Goal: Task Accomplishment & Management: Manage account settings

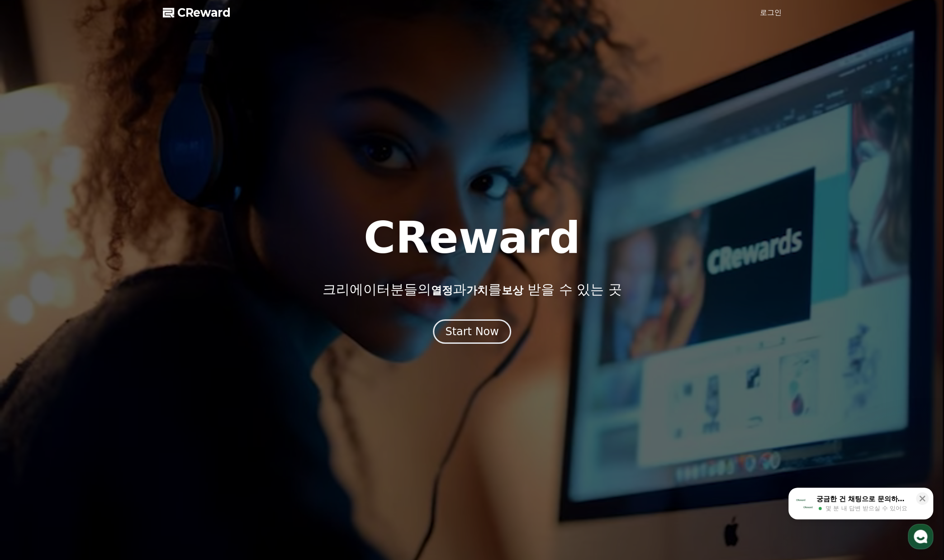
click at [763, 9] on link "로그인" at bounding box center [771, 12] width 22 height 11
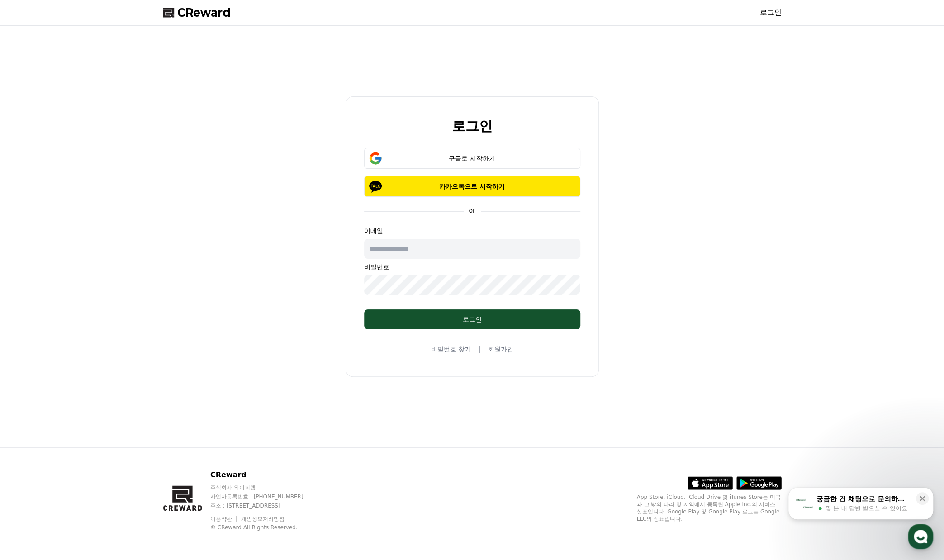
click at [441, 254] on input "text" at bounding box center [472, 249] width 216 height 20
click at [802, 309] on div "로그인 구글로 시작하기 카카오톡으로 시작하기 or 이메일 비밀번호 로그인 비밀번호 찾기 | 회원가입" at bounding box center [472, 236] width 944 height 421
click at [487, 160] on div "구글로 시작하기" at bounding box center [472, 158] width 190 height 9
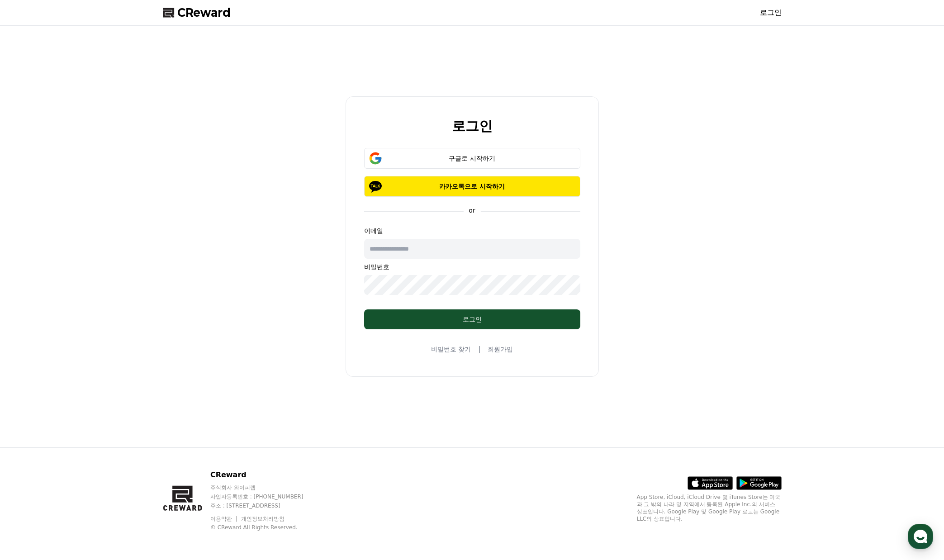
click at [221, 262] on div "로그인 구글로 시작하기 카카오톡으로 시작하기 or 이메일 비밀번호 로그인 비밀번호 찾기 | 회원가입" at bounding box center [472, 236] width 626 height 414
click at [221, 260] on div "로그인 구글로 시작하기 카카오톡으로 시작하기 or 이메일 비밀번호 로그인 비밀번호 찾기 | 회원가입" at bounding box center [472, 236] width 626 height 414
drag, startPoint x: 803, startPoint y: 271, endPoint x: 798, endPoint y: 271, distance: 5.0
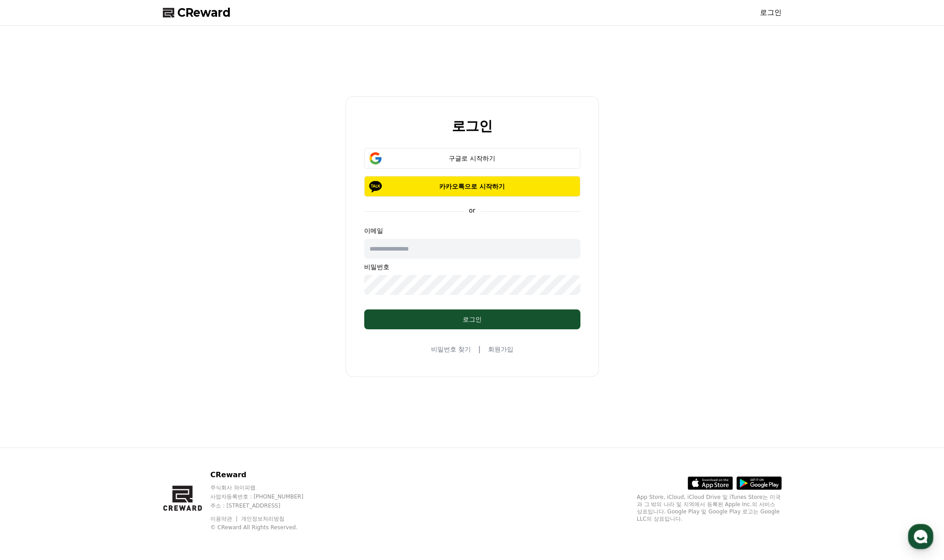
click at [803, 271] on div "로그인 구글로 시작하기 카카오톡으로 시작하기 or 이메일 비밀번호 로그인 비밀번호 찾기 | 회원가입" at bounding box center [472, 236] width 944 height 421
drag, startPoint x: 685, startPoint y: 148, endPoint x: 704, endPoint y: 151, distance: 18.9
click at [686, 148] on div "로그인 구글로 시작하기 카카오톡으로 시작하기 or 이메일 비밀번호 로그인 비밀번호 찾기 | 회원가입" at bounding box center [472, 236] width 626 height 414
click at [518, 165] on button "구글로 시작하기" at bounding box center [472, 158] width 216 height 21
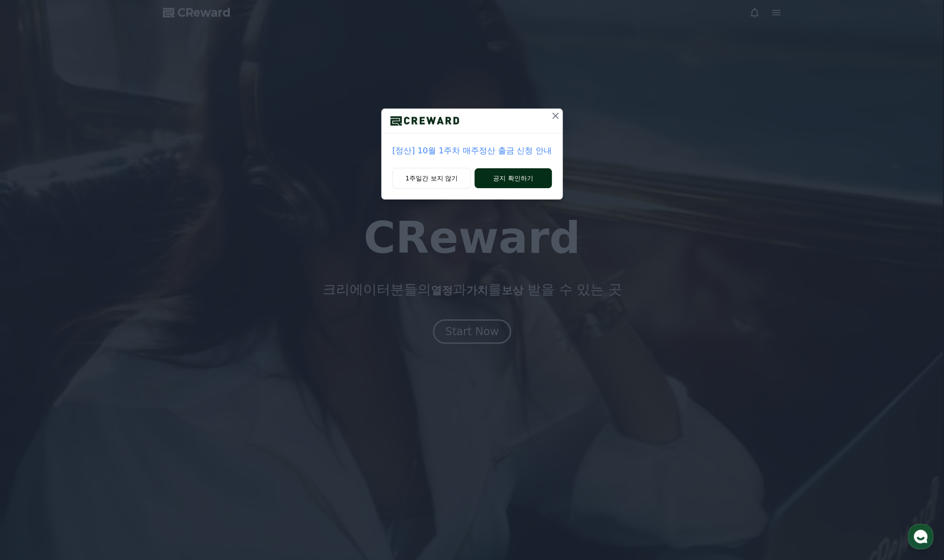
click at [504, 179] on button "공지 확인하기" at bounding box center [512, 178] width 77 height 20
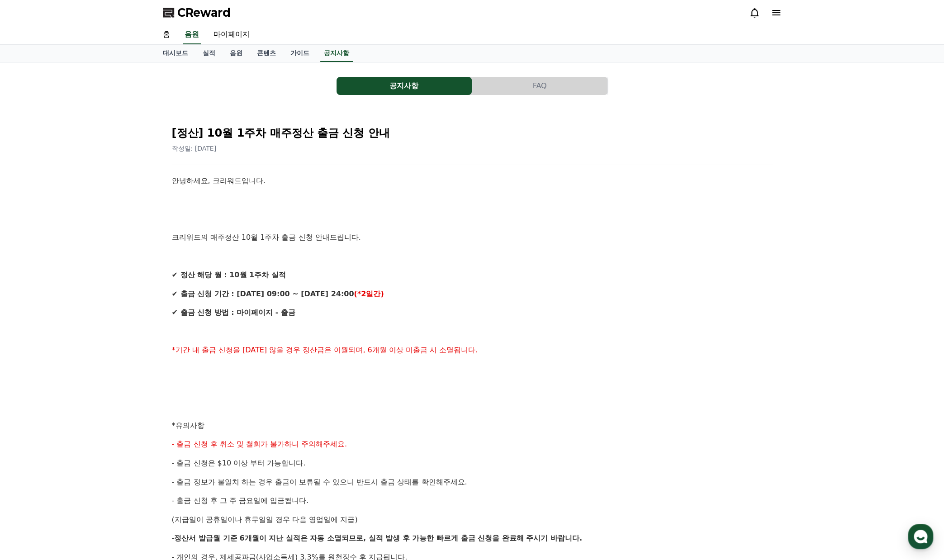
click at [227, 75] on div "공지사항 FAQ [정산] 10월 1주차 매주정산 출금 신청 안내 작성일: [DATE] 안녕하세요, 크리워드입니다. 크리워드의 매주정산 10월 …" at bounding box center [472, 400] width 618 height 661
click at [232, 55] on link "음원" at bounding box center [235, 53] width 27 height 17
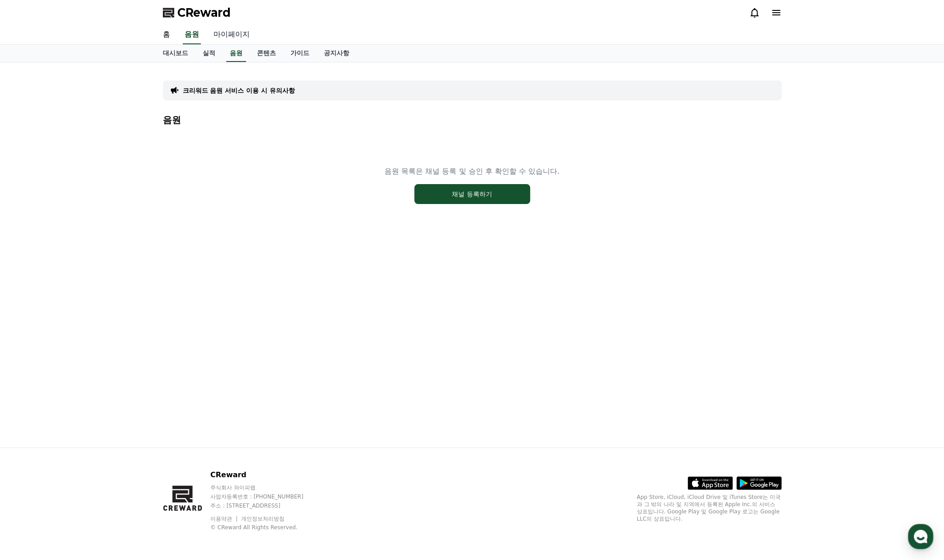
click at [222, 31] on link "마이페이지" at bounding box center [231, 34] width 51 height 19
select select "**********"
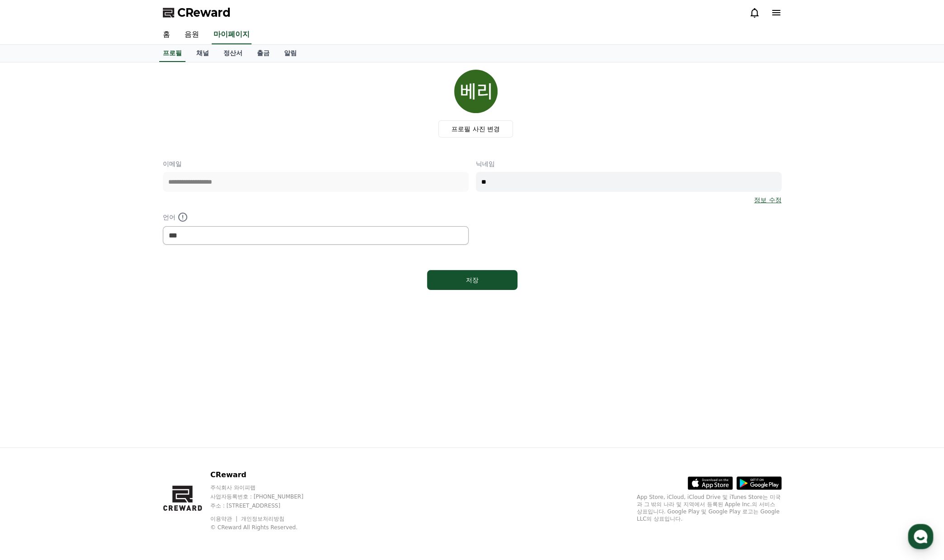
click at [192, 13] on span "CReward" at bounding box center [203, 12] width 53 height 14
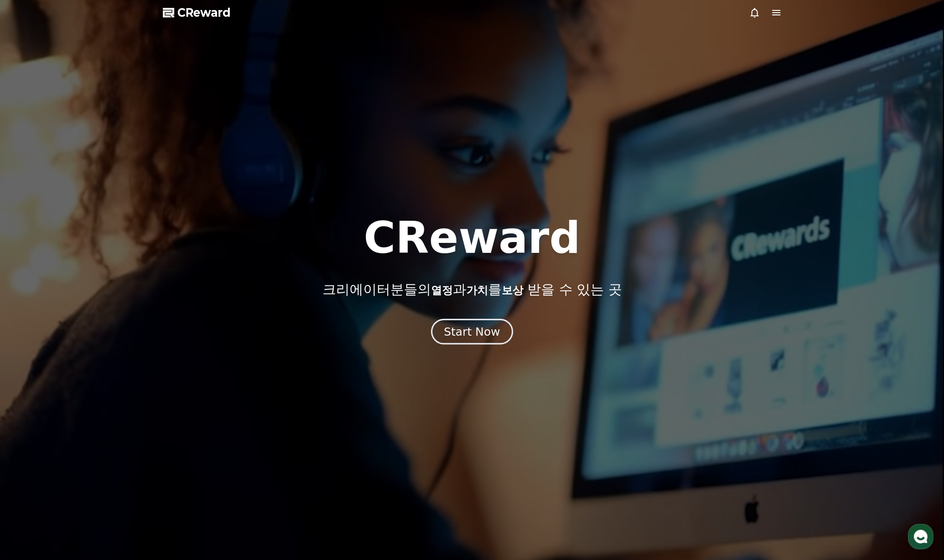
click at [497, 330] on button "Start Now" at bounding box center [472, 332] width 82 height 26
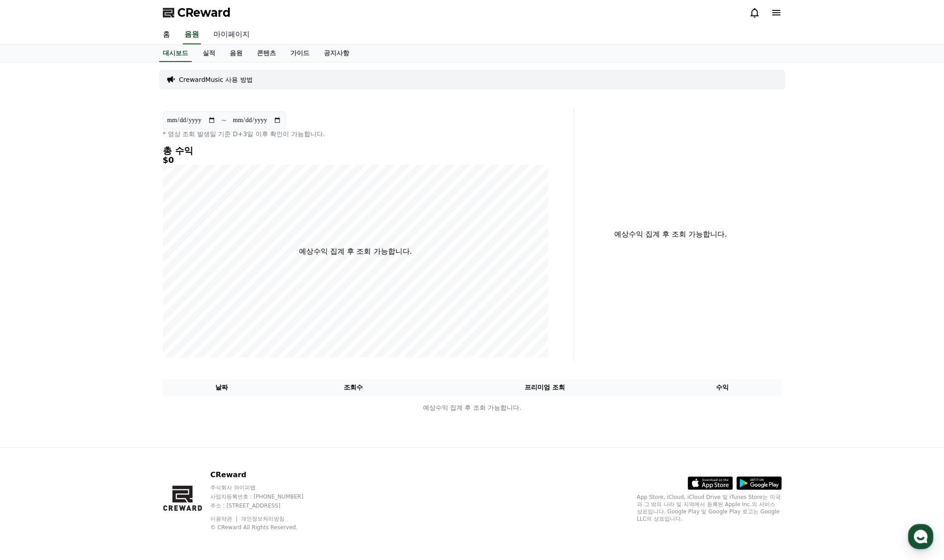
click at [223, 38] on link "마이페이지" at bounding box center [231, 34] width 51 height 19
select select "**********"
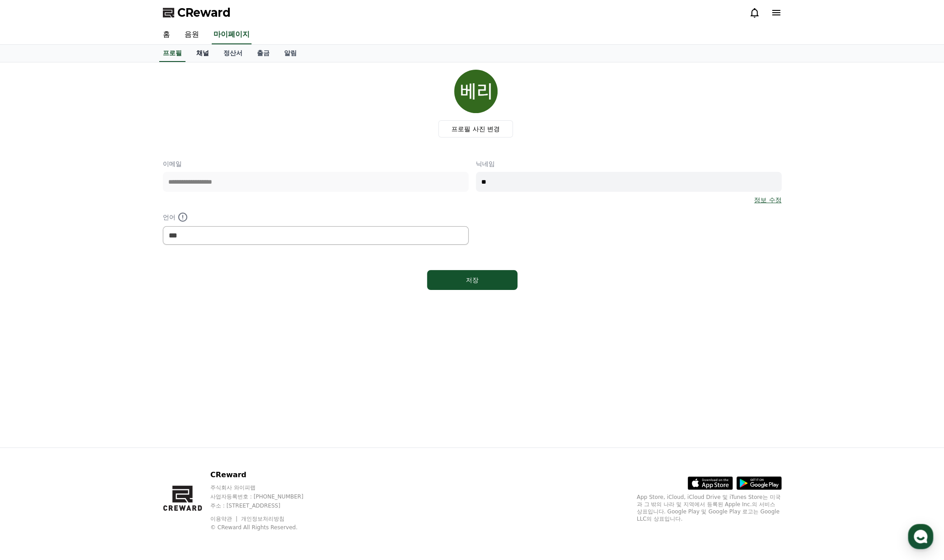
click at [209, 56] on link "채널" at bounding box center [202, 53] width 27 height 17
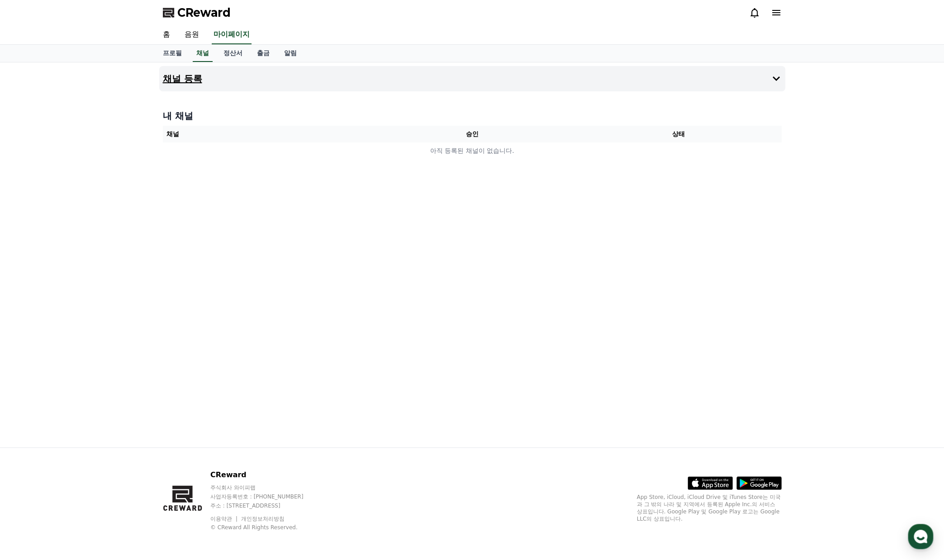
click at [725, 79] on button "채널 등록" at bounding box center [472, 78] width 626 height 25
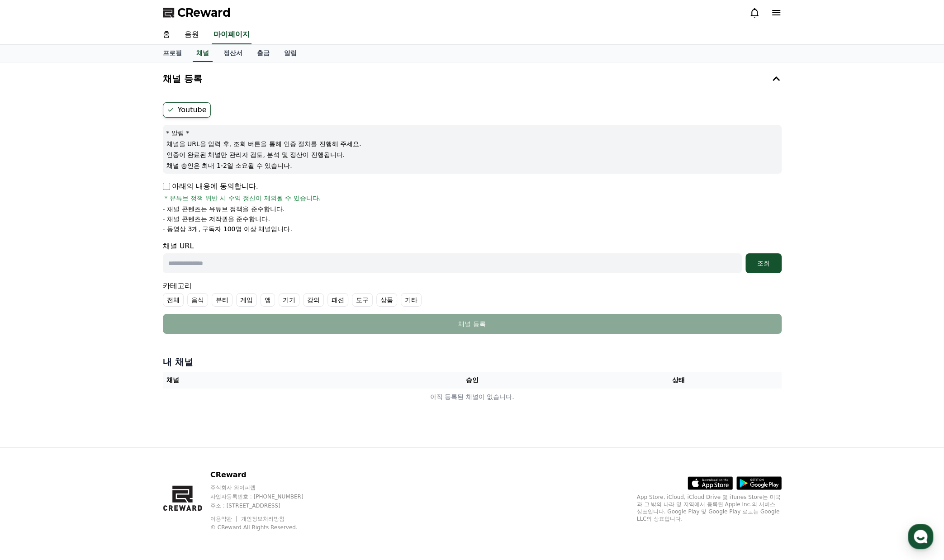
click at [161, 185] on div "Youtube * 알림 * 채널을 URL을 입력 후, 조회 버튼을 통해 인증 절차를 진행해 주세요. 인증이 완료된 채널만 관리자 검토, 분석 …" at bounding box center [472, 218] width 626 height 239
click at [337, 282] on div "카테고리 전체 음식 뷰티 게임 앱 기기 강의 패션 도구 상품 기타" at bounding box center [472, 293] width 618 height 26
click at [364, 264] on input "text" at bounding box center [452, 263] width 579 height 20
paste input "**********"
type input "**********"
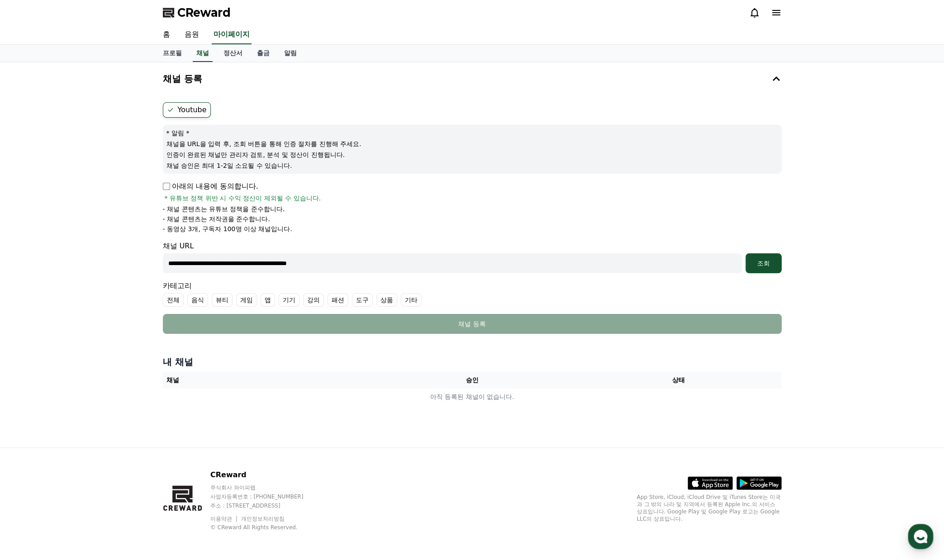
drag, startPoint x: 426, startPoint y: 259, endPoint x: 113, endPoint y: 250, distance: 313.0
click at [423, 260] on input "**********" at bounding box center [452, 263] width 579 height 20
drag, startPoint x: 113, startPoint y: 250, endPoint x: -75, endPoint y: 240, distance: 188.3
click at [0, 240] on html "**********" at bounding box center [472, 280] width 944 height 560
click at [759, 261] on div "조회" at bounding box center [763, 263] width 29 height 9
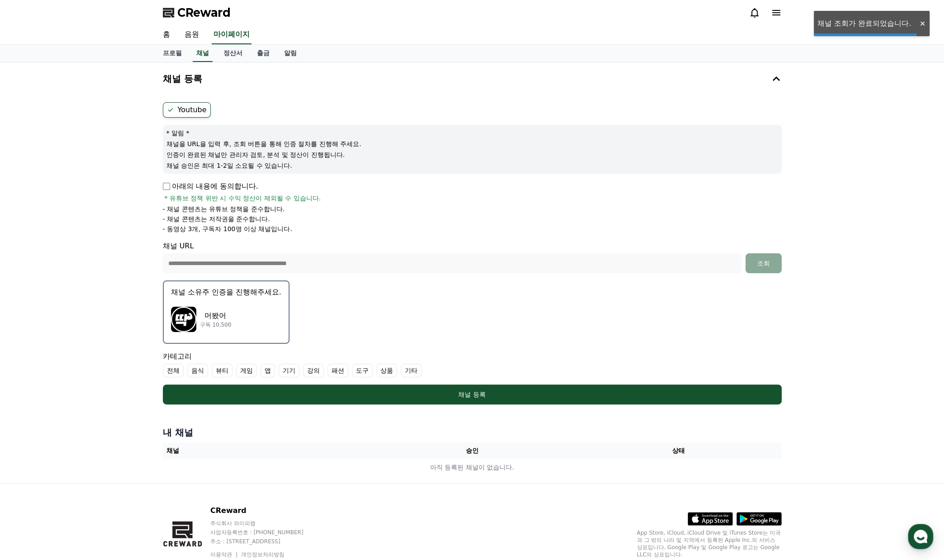
click at [122, 282] on div "**********" at bounding box center [472, 272] width 944 height 420
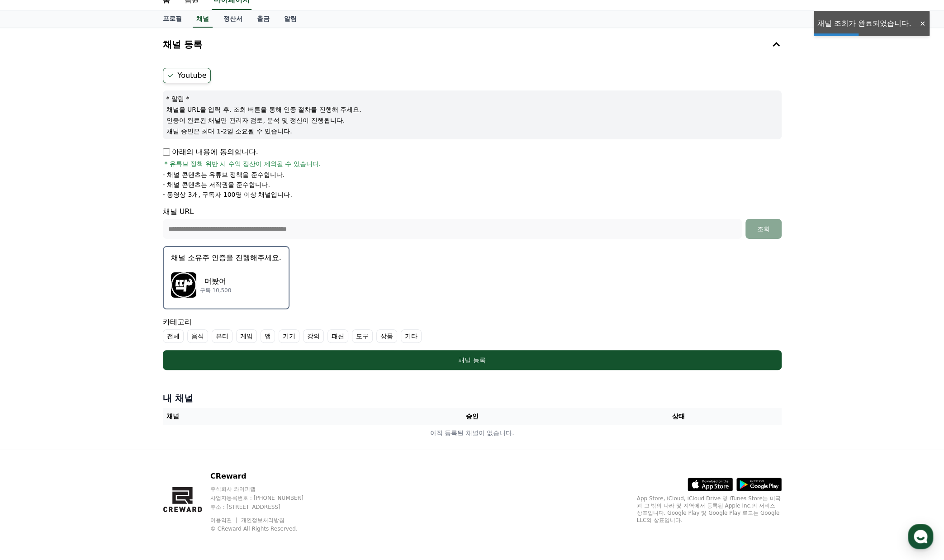
click at [126, 275] on div "**********" at bounding box center [472, 238] width 944 height 420
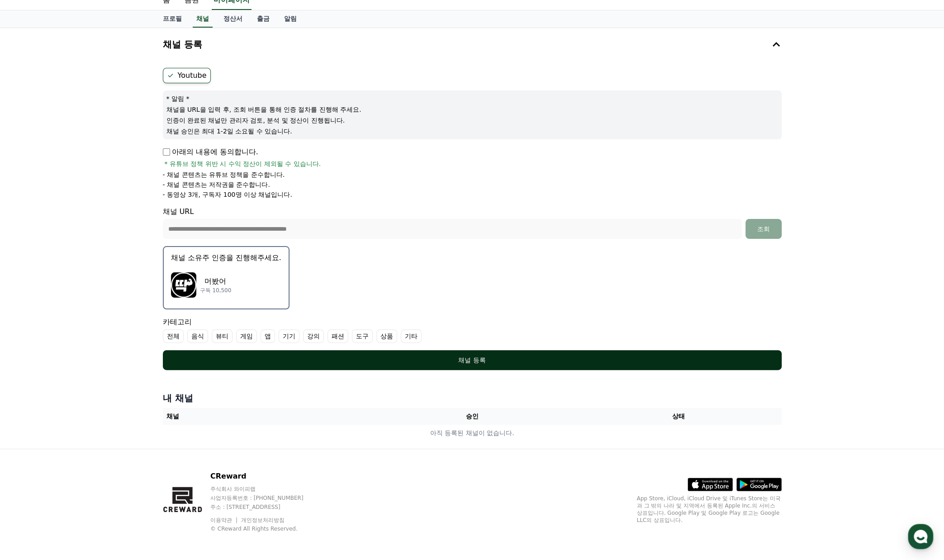
click at [439, 356] on div "채널 등록" at bounding box center [472, 359] width 582 height 9
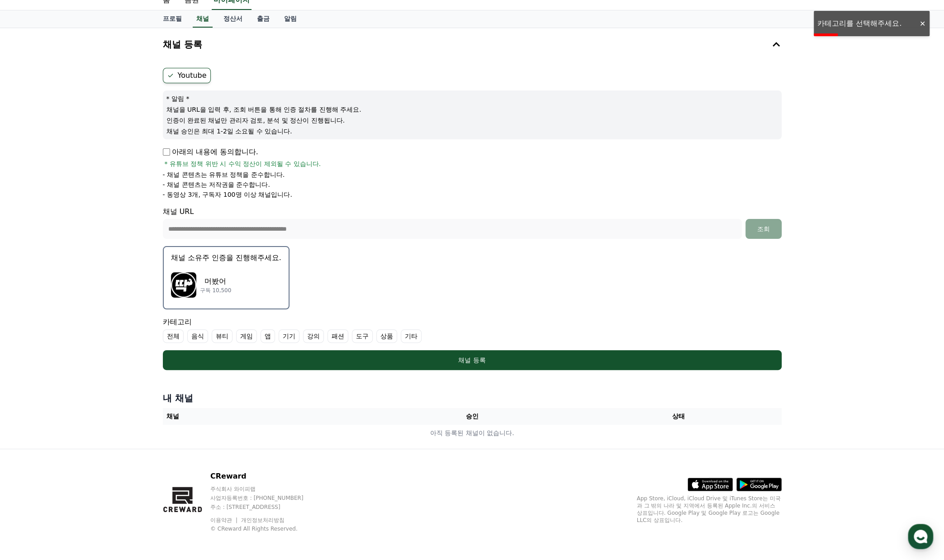
click at [205, 274] on div "머봤어 구독 10,500" at bounding box center [226, 285] width 110 height 36
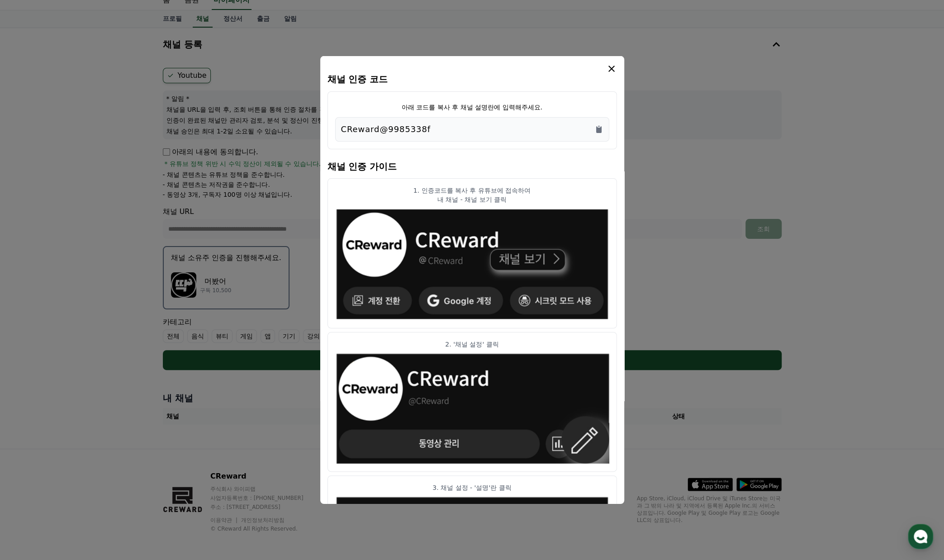
click at [609, 69] on icon "modal" at bounding box center [611, 68] width 11 height 11
click at [600, 133] on icon "Copy to clipboard" at bounding box center [598, 129] width 9 height 9
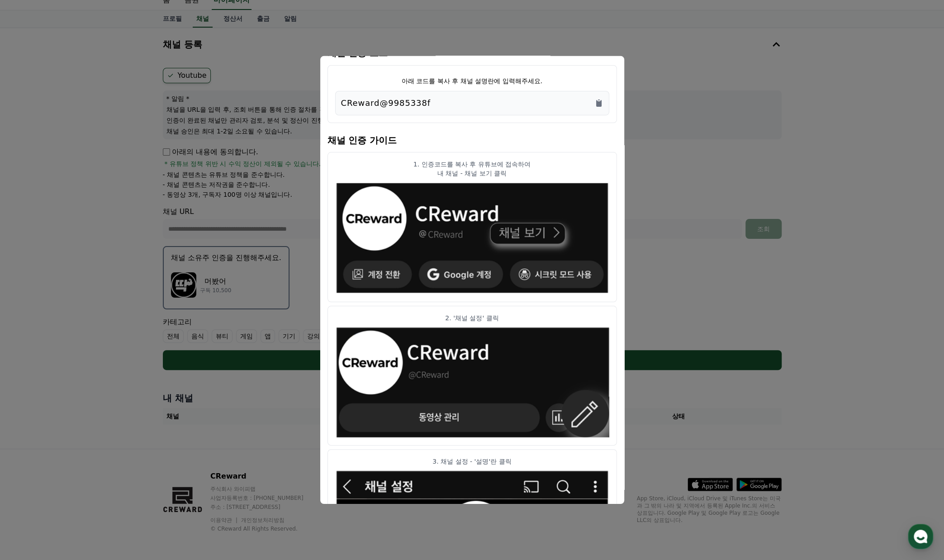
scroll to position [0, 0]
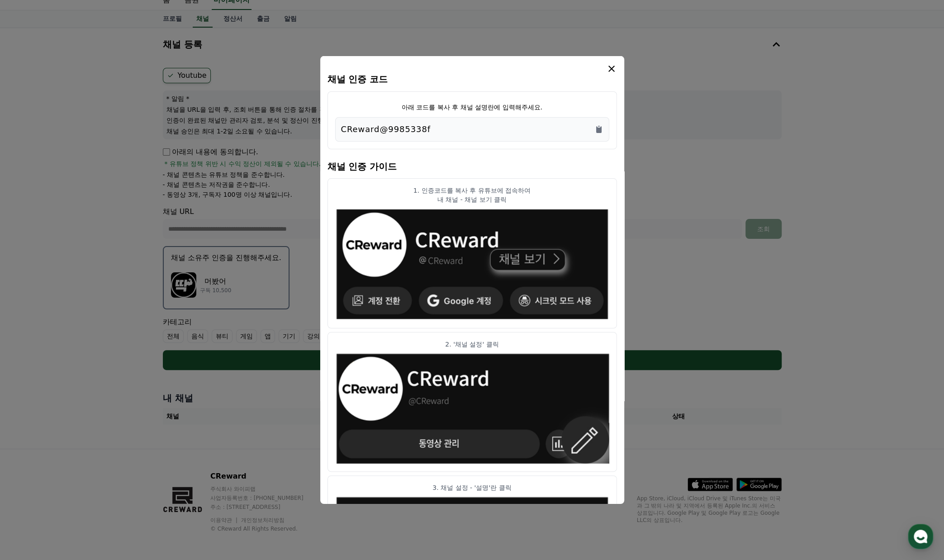
click at [611, 67] on icon "modal" at bounding box center [611, 68] width 11 height 11
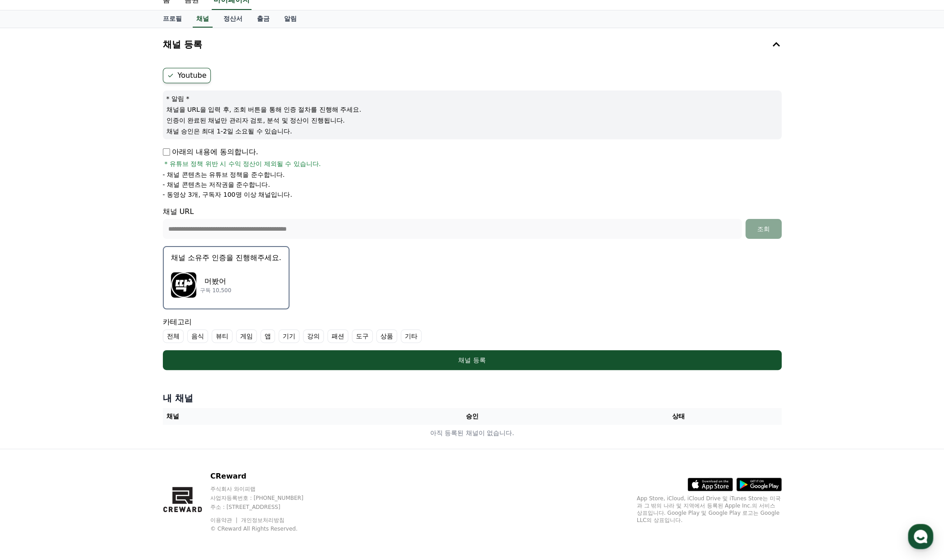
click at [174, 338] on label "전체" at bounding box center [173, 336] width 21 height 14
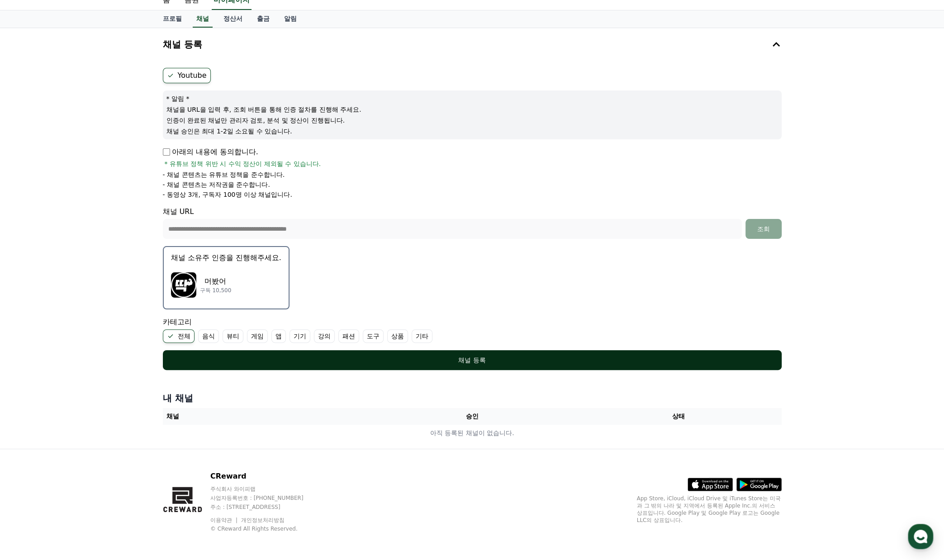
click at [353, 355] on div "채널 등록" at bounding box center [472, 359] width 582 height 9
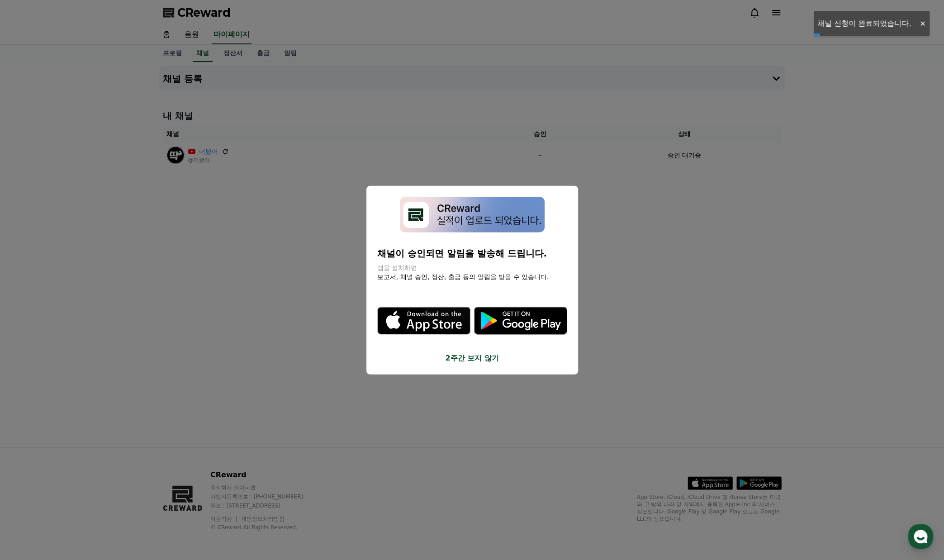
click at [481, 359] on button "2주간 보지 않기" at bounding box center [472, 357] width 190 height 11
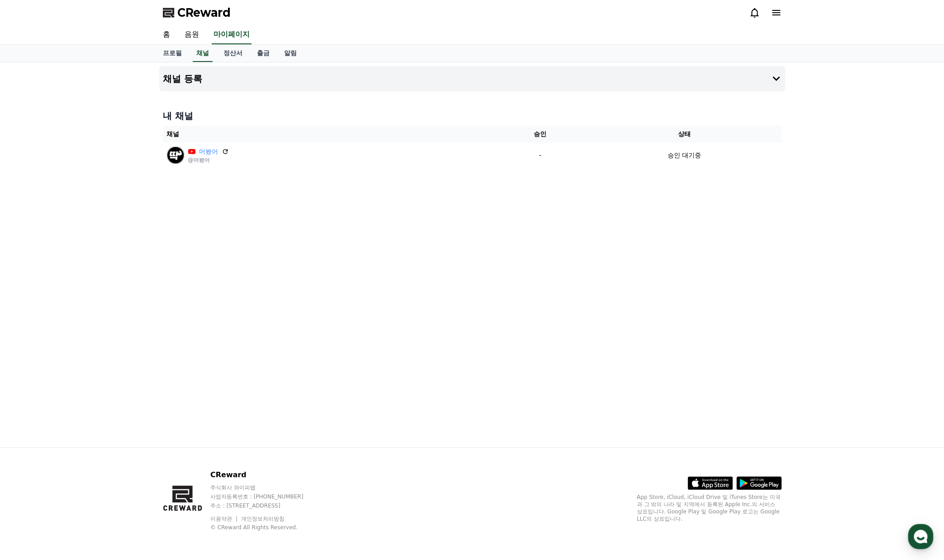
drag, startPoint x: 173, startPoint y: 284, endPoint x: 197, endPoint y: 182, distance: 104.9
click at [176, 280] on div "채널 등록 내 채널 채널 승인 상태 머봤어 @머봤어 - 승인 대기중" at bounding box center [472, 254] width 633 height 385
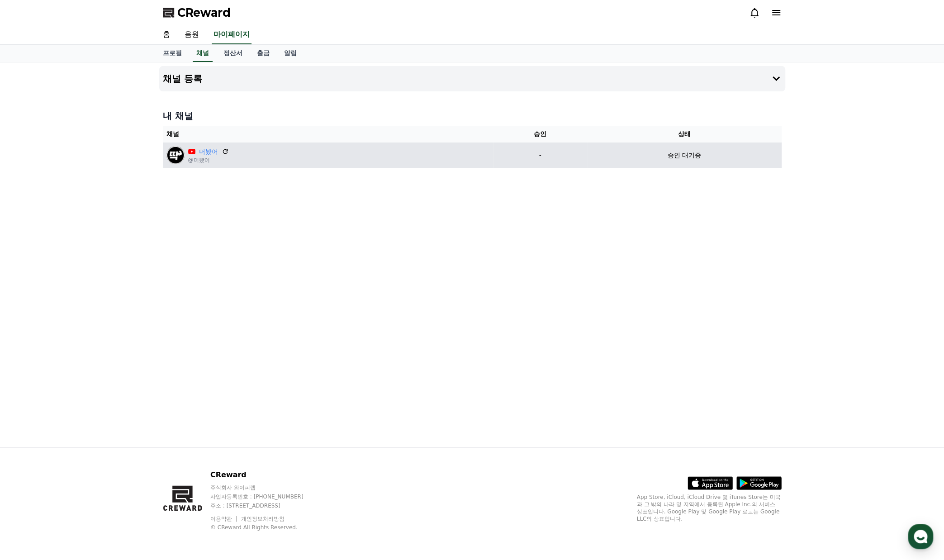
click at [202, 142] on td "머봤어 @머봤어" at bounding box center [328, 154] width 330 height 25
click at [196, 149] on div "머봤어" at bounding box center [208, 151] width 41 height 9
click at [226, 151] on icon at bounding box center [224, 151] width 5 height 5
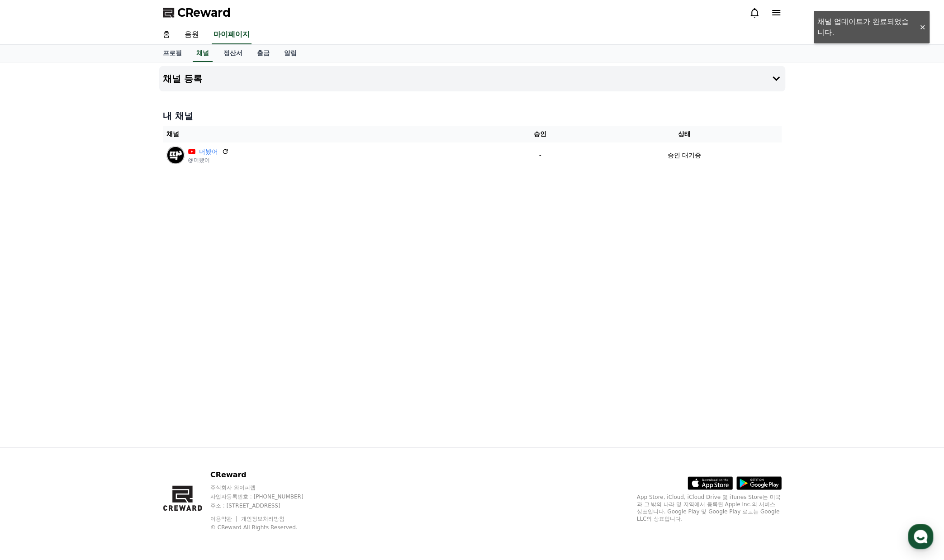
click at [329, 317] on div "채널 등록 내 채널 채널 승인 상태 머봤어 @머봤어 - 승인 대기중" at bounding box center [472, 254] width 633 height 385
click at [330, 312] on div "채널 등록 내 채널 채널 승인 상태 머봤어 @머봤어 - 승인 대기중" at bounding box center [472, 254] width 633 height 385
click at [324, 312] on div "채널 등록 내 채널 채널 승인 상태 머봤어 @머봤어 - 승인 대기중" at bounding box center [472, 254] width 633 height 385
click at [167, 36] on link "홈" at bounding box center [167, 34] width 22 height 19
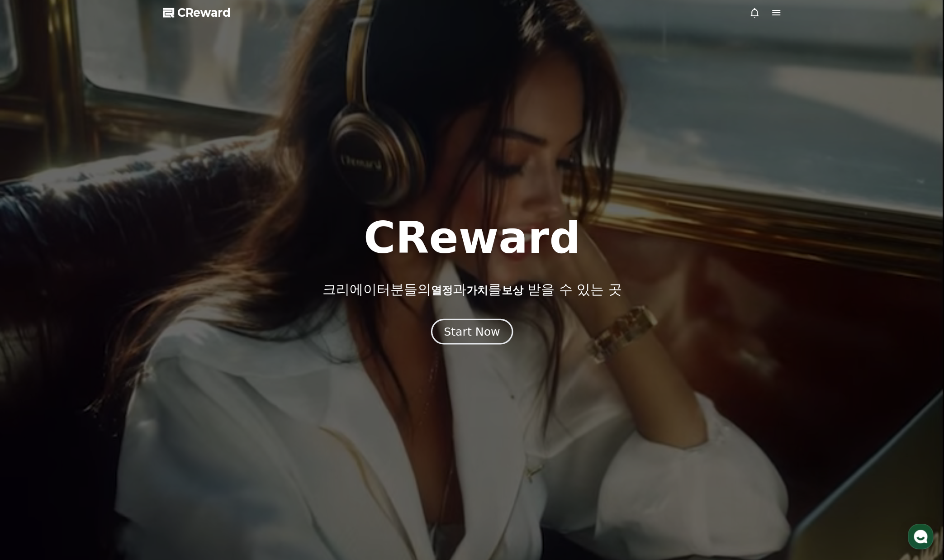
click at [463, 330] on div "Start Now" at bounding box center [472, 331] width 56 height 15
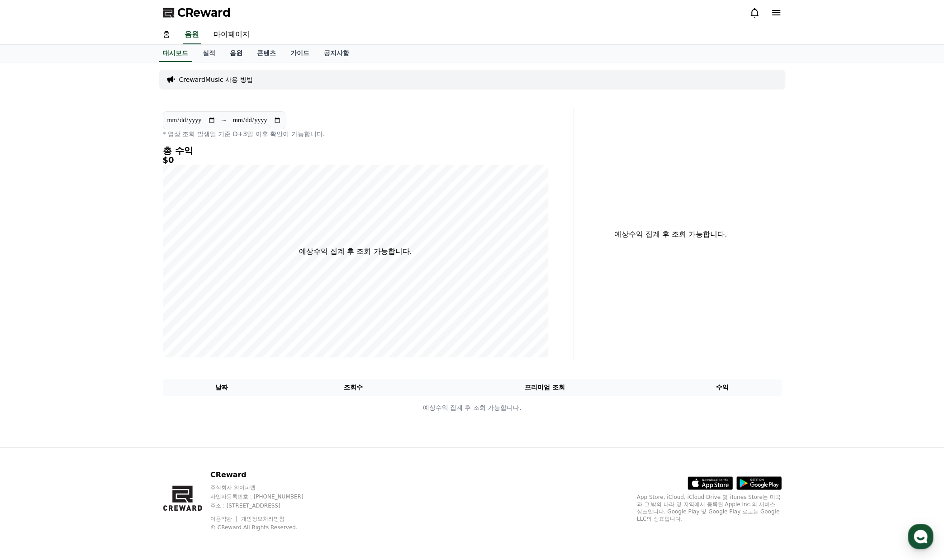
click at [226, 51] on link "음원" at bounding box center [235, 53] width 27 height 17
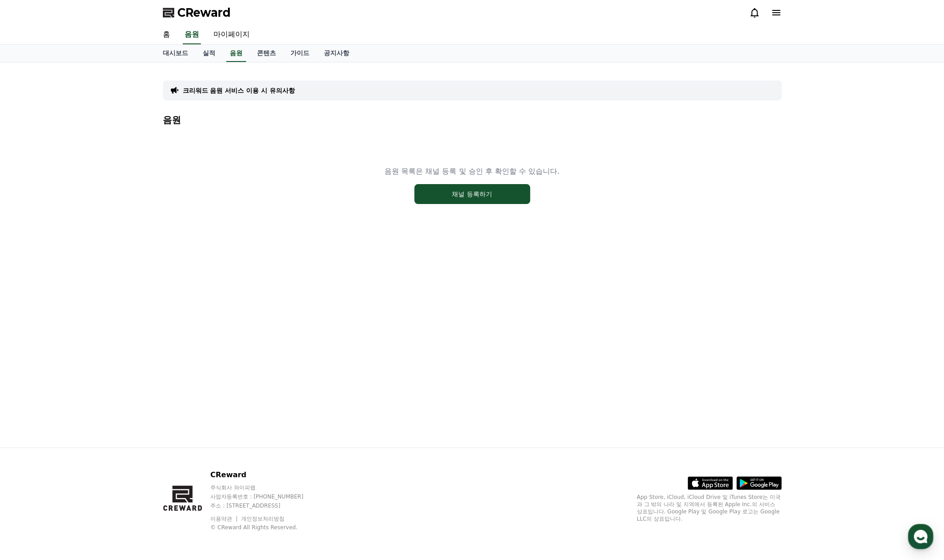
drag, startPoint x: 403, startPoint y: 176, endPoint x: 599, endPoint y: 167, distance: 196.0
click at [590, 167] on div "음원 목록은 채널 등록 및 승인 후 확인할 수 있습니다. 채널 등록하기" at bounding box center [472, 184] width 618 height 113
click at [599, 167] on div "음원 목록은 채널 등록 및 승인 후 확인할 수 있습니다. 채널 등록하기" at bounding box center [472, 184] width 618 height 113
click at [263, 87] on p "크리워드 음원 서비스 이용 시 유의사항" at bounding box center [239, 90] width 112 height 9
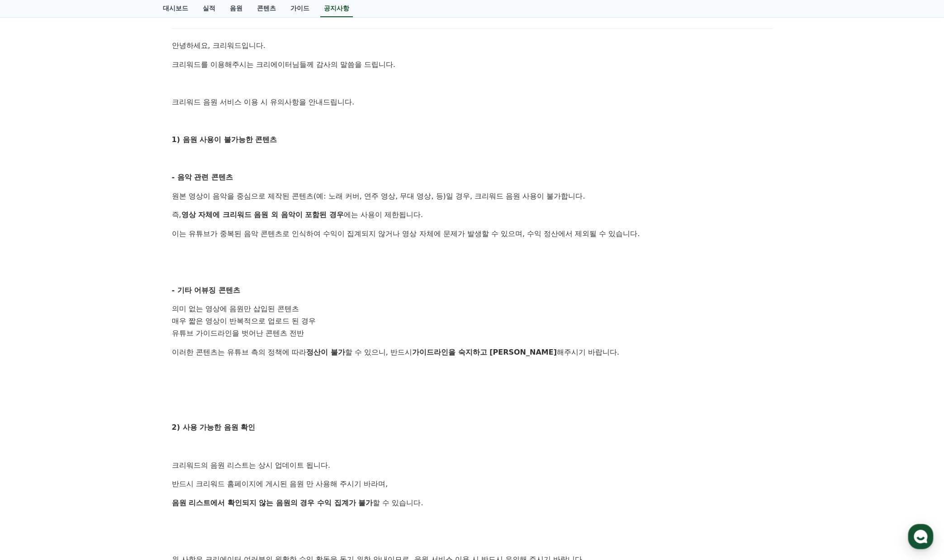
scroll to position [136, 0]
drag, startPoint x: 273, startPoint y: 198, endPoint x: 388, endPoint y: 214, distance: 116.0
click at [385, 214] on div "안녕하세요, 크리워드입니다. 크리워드를 이용해주시는 크리에이터님들께 감사의 말씀을 드립니다. 크리워드 음원 서비스 이용 시 유의사항을 안내드립…" at bounding box center [472, 339] width 600 height 600
click at [392, 216] on p "즉, 영상 자체에 크리워드 음원 외 음악이 포함된 경우 에는 사용이 제한됩니다." at bounding box center [472, 214] width 600 height 12
drag, startPoint x: 342, startPoint y: 205, endPoint x: 250, endPoint y: 192, distance: 93.5
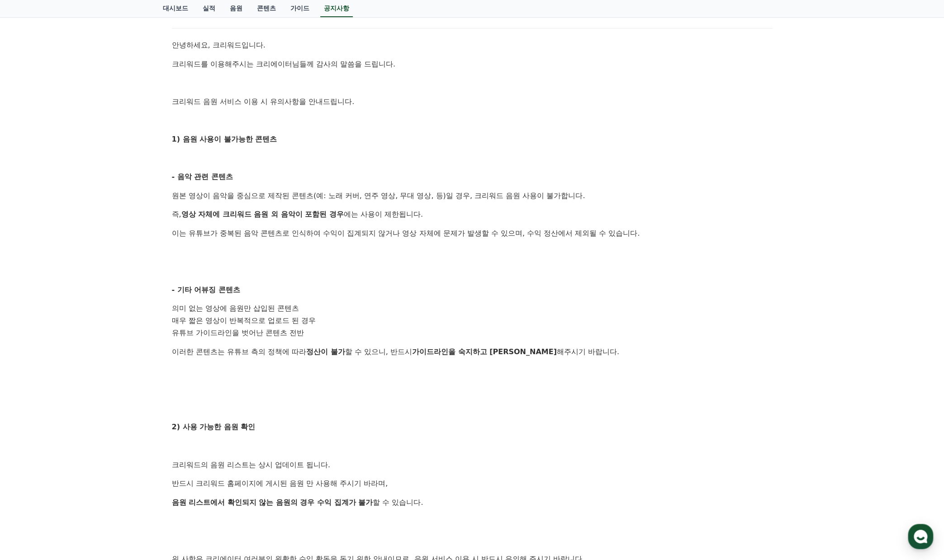
click at [250, 192] on div "안녕하세요, 크리워드입니다. 크리워드를 이용해주시는 크리에이터님들께 감사의 말씀을 드립니다. 크리워드 음원 서비스 이용 시 유의사항을 안내드립…" at bounding box center [472, 339] width 600 height 600
click at [250, 192] on p "원본 영상이 음악을 중심으로 제작된 콘텐츠(예: 노래 커버, 연주 영상, 무대 영상, 등)일 경우, 크리워드 음원 사용이 불가합니다." at bounding box center [472, 196] width 600 height 12
drag, startPoint x: 320, startPoint y: 212, endPoint x: 427, endPoint y: 217, distance: 107.3
click at [410, 217] on div "안녕하세요, 크리워드입니다. 크리워드를 이용해주시는 크리에이터님들께 감사의 말씀을 드립니다. 크리워드 음원 서비스 이용 시 유의사항을 안내드립…" at bounding box center [472, 339] width 600 height 600
click at [426, 217] on p "즉, 영상 자체에 크리워드 음원 외 음악이 포함된 경우 에는 사용이 제한됩니다." at bounding box center [472, 214] width 600 height 12
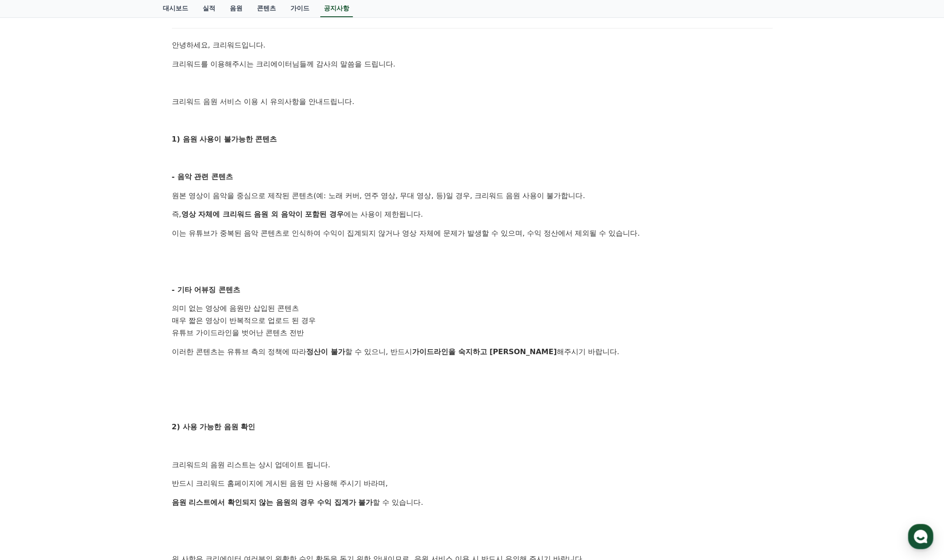
drag, startPoint x: 426, startPoint y: 217, endPoint x: 241, endPoint y: 198, distance: 185.4
click at [243, 198] on div "안녕하세요, 크리워드입니다. 크리워드를 이용해주시는 크리에이터님들께 감사의 말씀을 드립니다. 크리워드 음원 서비스 이용 시 유의사항을 안내드립…" at bounding box center [472, 339] width 600 height 600
click at [477, 235] on p "이는 유튜브가 중복된 음악 콘텐츠로 인식하여 수익이 집계되지 않거나 영상 자체에 문제가 발생할 수 있으며, 수익 정산에서 제외될 수 있습니다." at bounding box center [472, 233] width 600 height 12
click at [268, 194] on div "안녕하세요, 크리워드입니다. 크리워드를 이용해주시는 크리에이터님들께 감사의 말씀을 드립니다. 크리워드 음원 서비스 이용 시 유의사항을 안내드립…" at bounding box center [472, 339] width 600 height 600
click at [266, 193] on p "원본 영상이 음악을 중심으로 제작된 콘텐츠(예: 노래 커버, 연주 영상, 무대 영상, 등)일 경우, 크리워드 음원 사용이 불가합니다." at bounding box center [472, 196] width 600 height 12
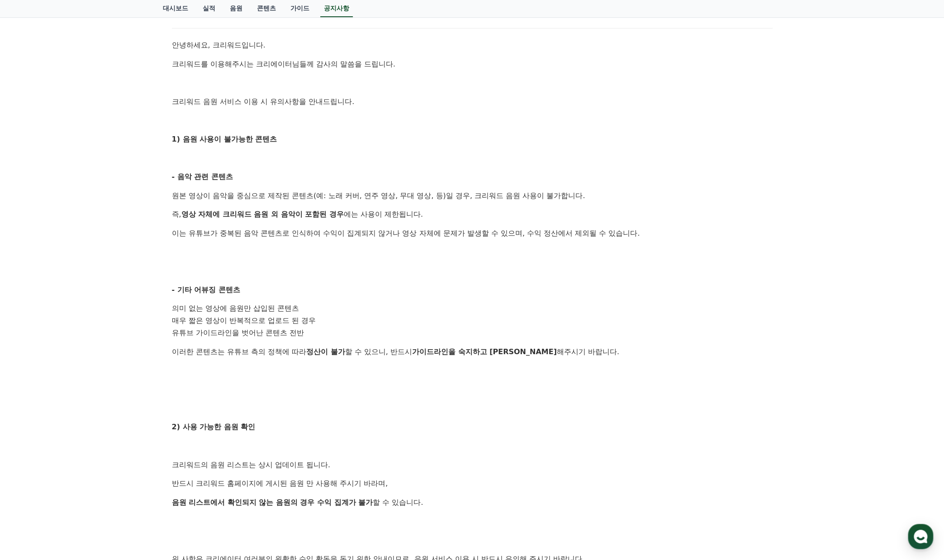
drag, startPoint x: 413, startPoint y: 245, endPoint x: 486, endPoint y: 257, distance: 73.9
click at [486, 257] on div "안녕하세요, 크리워드입니다. 크리워드를 이용해주시는 크리에이터님들께 감사의 말씀을 드립니다. 크리워드 음원 서비스 이용 시 유의사항을 안내드립…" at bounding box center [472, 339] width 600 height 600
click at [483, 246] on p at bounding box center [472, 252] width 600 height 12
click at [352, 224] on div "안녕하세요, 크리워드입니다. 크리워드를 이용해주시는 크리에이터님들께 감사의 말씀을 드립니다. 크리워드 음원 서비스 이용 시 유의사항을 안내드립…" at bounding box center [472, 339] width 600 height 600
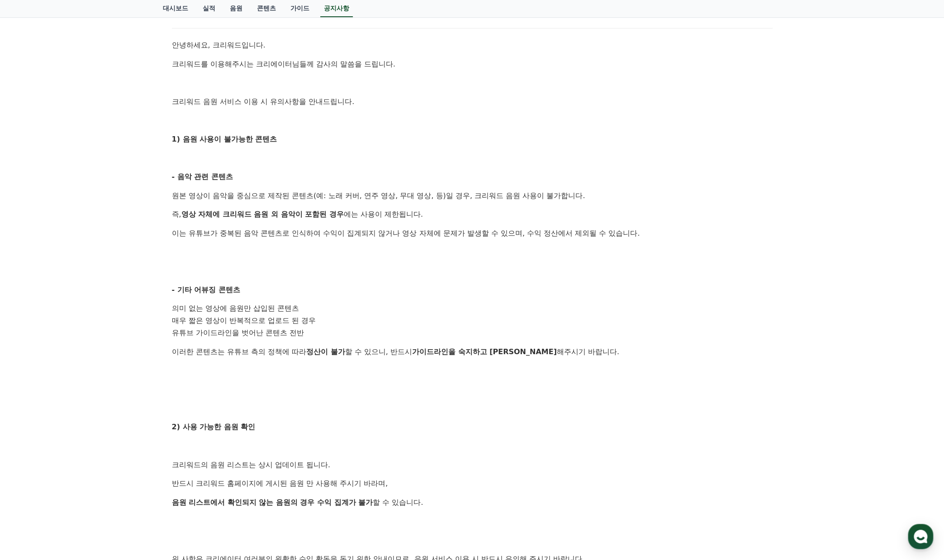
click at [352, 224] on div "안녕하세요, 크리워드입니다. 크리워드를 이용해주시는 크리에이터님들께 감사의 말씀을 드립니다. 크리워드 음원 서비스 이용 시 유의사항을 안내드립…" at bounding box center [472, 339] width 600 height 600
click at [352, 223] on div "안녕하세요, 크리워드입니다. 크리워드를 이용해주시는 크리에이터님들께 감사의 말씀을 드립니다. 크리워드 음원 서비스 이용 시 유의사항을 안내드립…" at bounding box center [472, 339] width 600 height 600
click at [358, 212] on p "즉, 영상 자체에 크리워드 음원 외 음악이 포함된 경우 에는 사용이 제한됩니다." at bounding box center [472, 214] width 600 height 12
click at [358, 217] on p "즉, 영상 자체에 크리워드 음원 외 음악이 포함된 경우 에는 사용이 제한됩니다." at bounding box center [472, 214] width 600 height 12
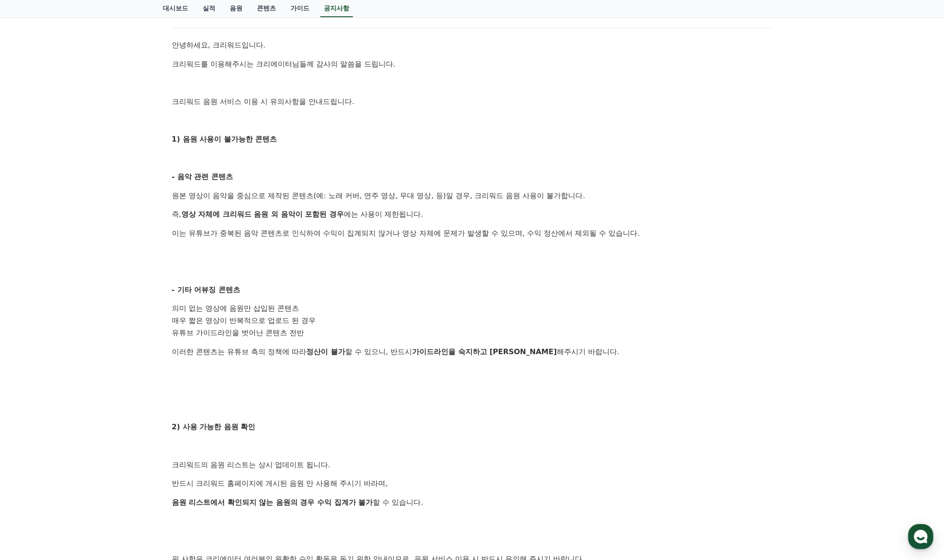
click at [357, 217] on p "즉, 영상 자체에 크리워드 음원 외 음악이 포함된 경우 에는 사용이 제한됩니다." at bounding box center [472, 214] width 600 height 12
click at [355, 200] on p "원본 영상이 음악을 중심으로 제작된 콘텐츠(예: 노래 커버, 연주 영상, 무대 영상, 등)일 경우, 크리워드 음원 사용이 불가합니다." at bounding box center [472, 196] width 600 height 12
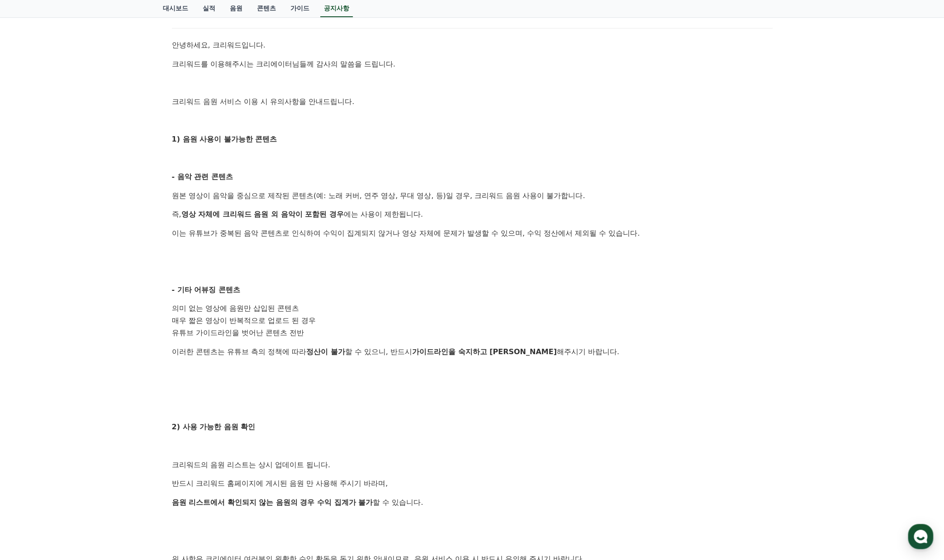
click at [356, 199] on p "원본 영상이 음악을 중심으로 제작된 콘텐츠(예: 노래 커버, 연주 영상, 무대 영상, 등)일 경우, 크리워드 음원 사용이 불가합니다." at bounding box center [472, 196] width 600 height 12
click at [334, 217] on strong "영상 자체에 크리워드 음원 외 음악이 포함된 경우" at bounding box center [262, 214] width 162 height 9
click at [333, 217] on strong "영상 자체에 크리워드 음원 외 음악이 포함된 경우" at bounding box center [262, 214] width 162 height 9
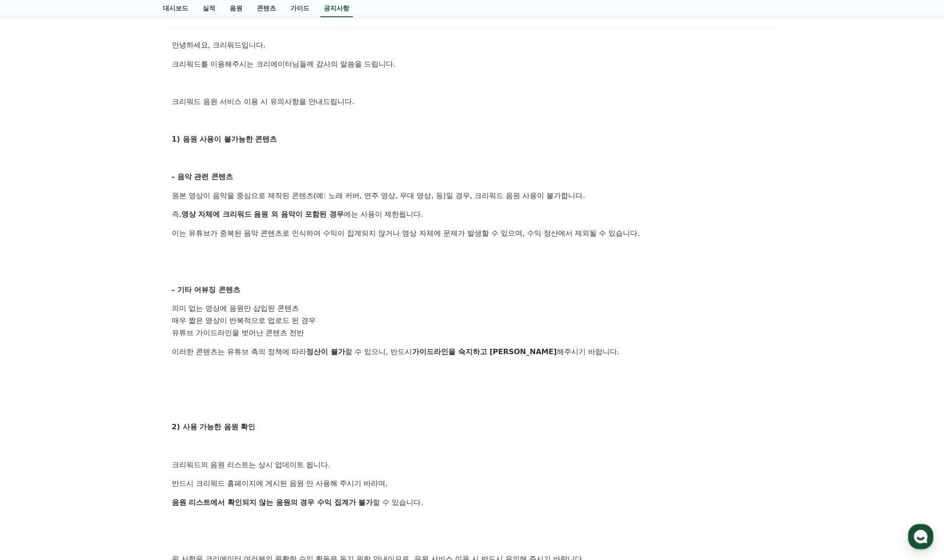
click at [333, 217] on strong "영상 자체에 크리워드 음원 외 음악이 포함된 경우" at bounding box center [262, 214] width 162 height 9
click at [334, 217] on strong "영상 자체에 크리워드 음원 외 음악이 포함된 경우" at bounding box center [262, 214] width 162 height 9
click at [340, 227] on p "이는 유튜브가 중복된 음악 콘텐츠로 인식하여 수익이 집계되지 않거나 영상 자체에 문제가 발생할 수 있으며, 수익 정산에서 제외될 수 있습니다." at bounding box center [472, 233] width 600 height 12
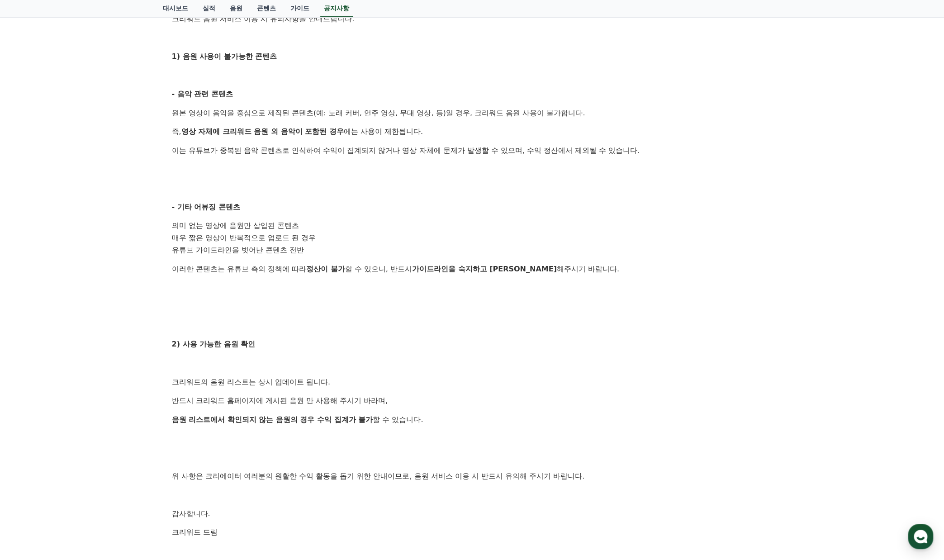
scroll to position [271, 0]
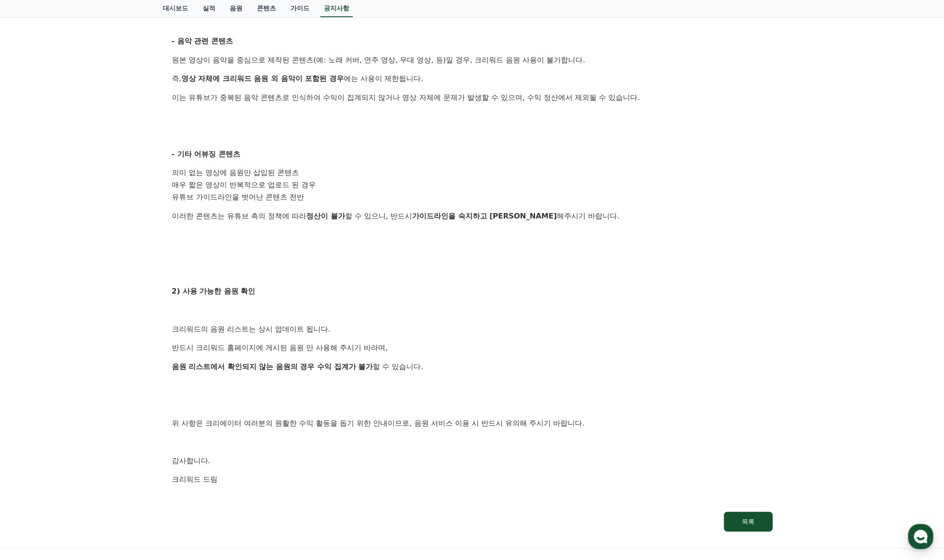
click at [286, 207] on div "안녕하세요, 크리워드입니다. 크리워드를 이용해주시는 크리에이터님들께 감사의 말씀을 드립니다. 크리워드 음원 서비스 이용 시 유의사항을 안내드립…" at bounding box center [472, 204] width 600 height 600
click at [285, 204] on div "안녕하세요, 크리워드입니다. 크리워드를 이용해주시는 크리에이터님들께 감사의 말씀을 드립니다. 크리워드 음원 서비스 이용 시 유의사항을 안내드립…" at bounding box center [472, 204] width 600 height 600
click at [282, 186] on li "매우 짧은 영상이 반복적으로 업로드 된 경우" at bounding box center [472, 185] width 600 height 12
click at [283, 187] on li "매우 짧은 영상이 반복적으로 업로드 된 경우" at bounding box center [472, 185] width 600 height 12
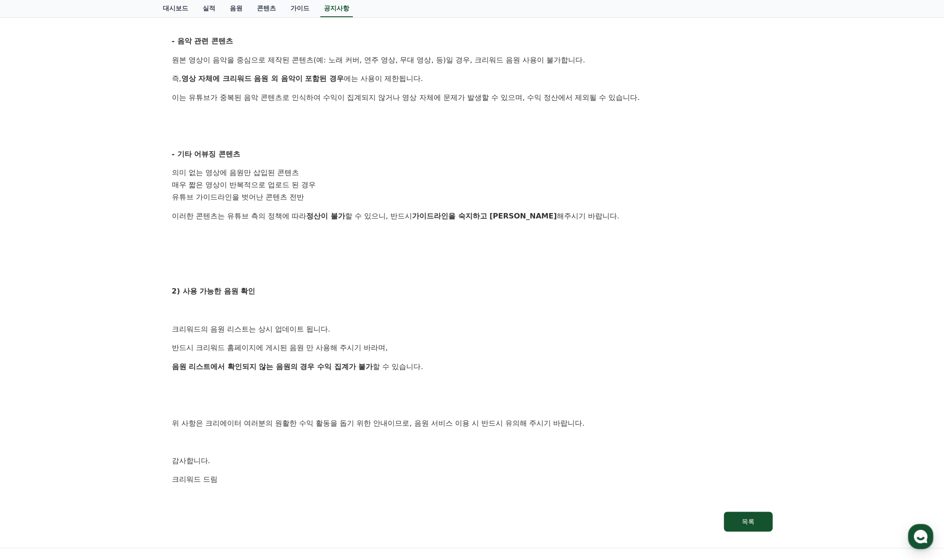
click at [279, 174] on li "의미 없는 영상에 음원만 삽입된 콘텐츠" at bounding box center [472, 173] width 600 height 12
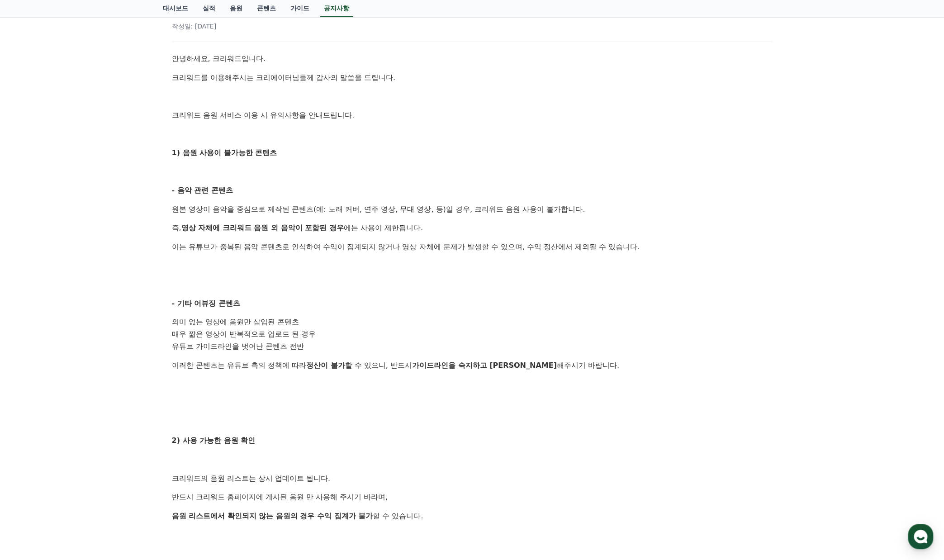
scroll to position [0, 0]
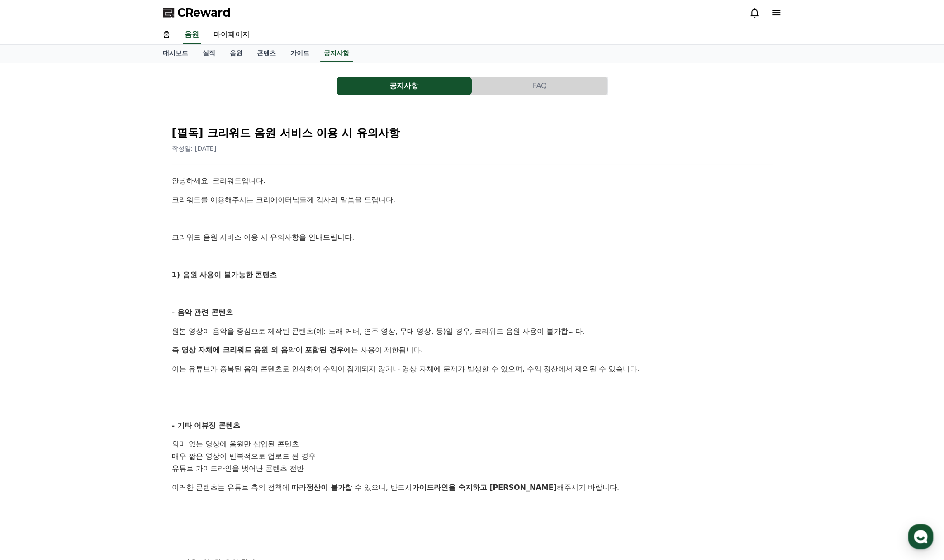
click at [407, 351] on p "즉, 영상 자체에 크리워드 음원 외 음악이 포함된 경우 에는 사용이 제한됩니다." at bounding box center [472, 350] width 600 height 12
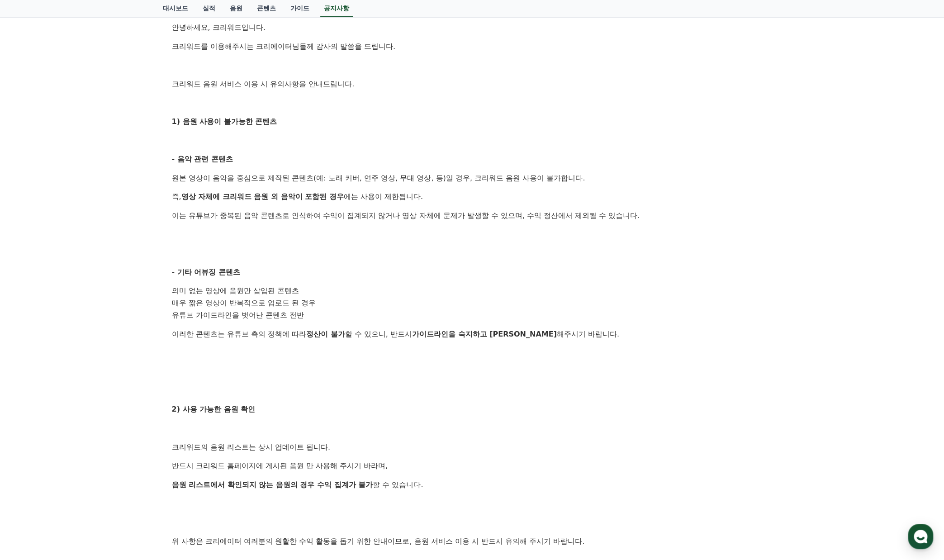
scroll to position [181, 0]
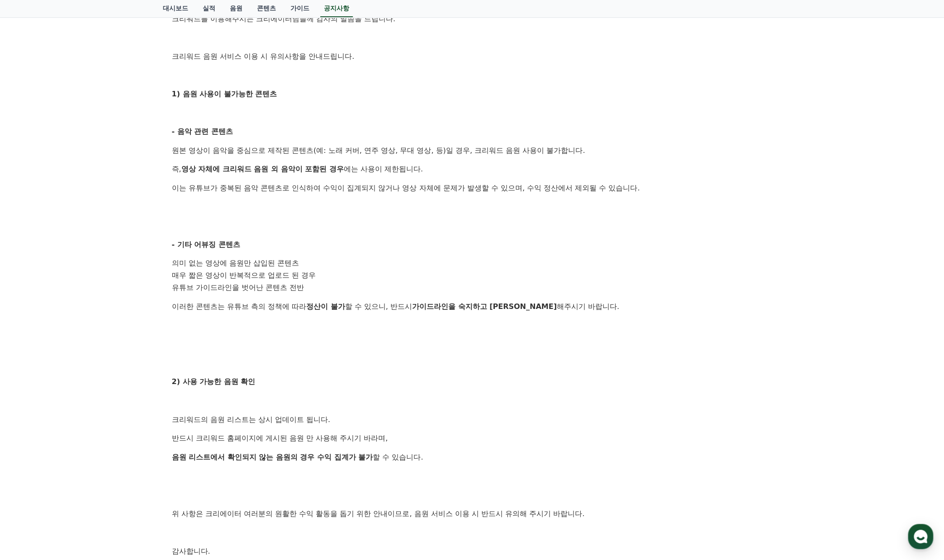
drag, startPoint x: 317, startPoint y: 269, endPoint x: 323, endPoint y: 269, distance: 5.9
click at [323, 269] on ol "의미 없는 영상에 음원만 삽입된 콘텐츠 매우 짧은 영상이 반복적으로 업로드 된 경우 유튜브 가이드라인을 벗어난 콘텐츠 전반" at bounding box center [472, 275] width 600 height 36
click at [324, 269] on li "매우 짧은 영상이 반복적으로 업로드 된 경우" at bounding box center [472, 275] width 600 height 12
drag, startPoint x: 307, startPoint y: 271, endPoint x: 193, endPoint y: 260, distance: 115.0
click at [211, 264] on ol "의미 없는 영상에 음원만 삽입된 콘텐츠 매우 짧은 영상이 반복적으로 업로드 된 경우 유튜브 가이드라인을 벗어난 콘텐츠 전반" at bounding box center [472, 275] width 600 height 36
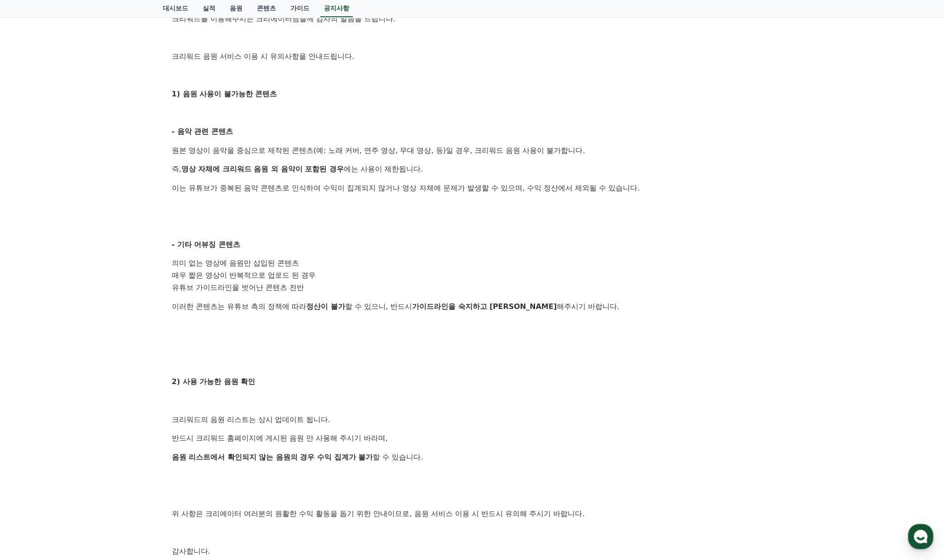
click at [193, 260] on li "의미 없는 영상에 음원만 삽입된 콘텐츠" at bounding box center [472, 263] width 600 height 12
drag, startPoint x: 221, startPoint y: 274, endPoint x: 295, endPoint y: 283, distance: 74.2
click at [293, 283] on ol "의미 없는 영상에 음원만 삽입된 콘텐츠 매우 짧은 영상이 반복적으로 업로드 된 경우 유튜브 가이드라인을 벗어난 콘텐츠 전반" at bounding box center [472, 275] width 600 height 36
click at [295, 283] on li "유튜브 가이드라인을 벗어난 콘텐츠 전반" at bounding box center [472, 288] width 600 height 12
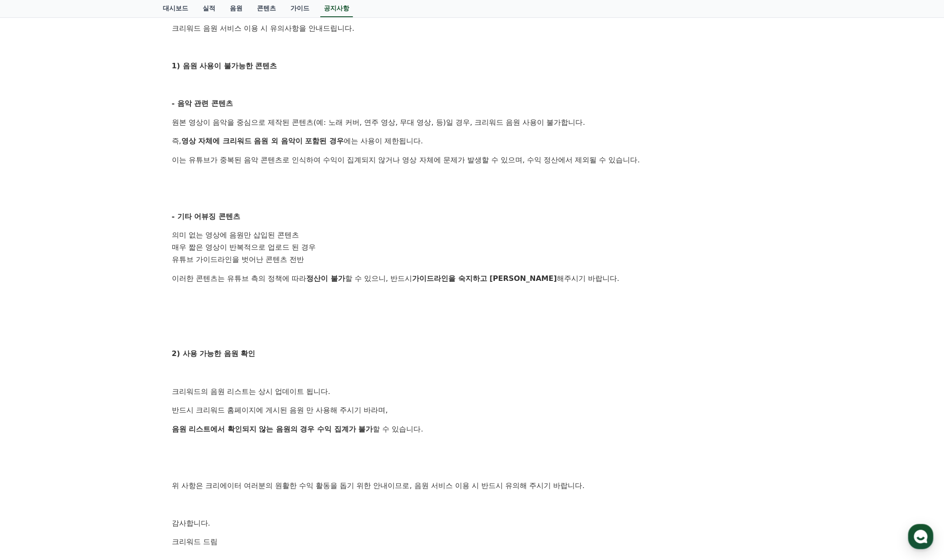
scroll to position [271, 0]
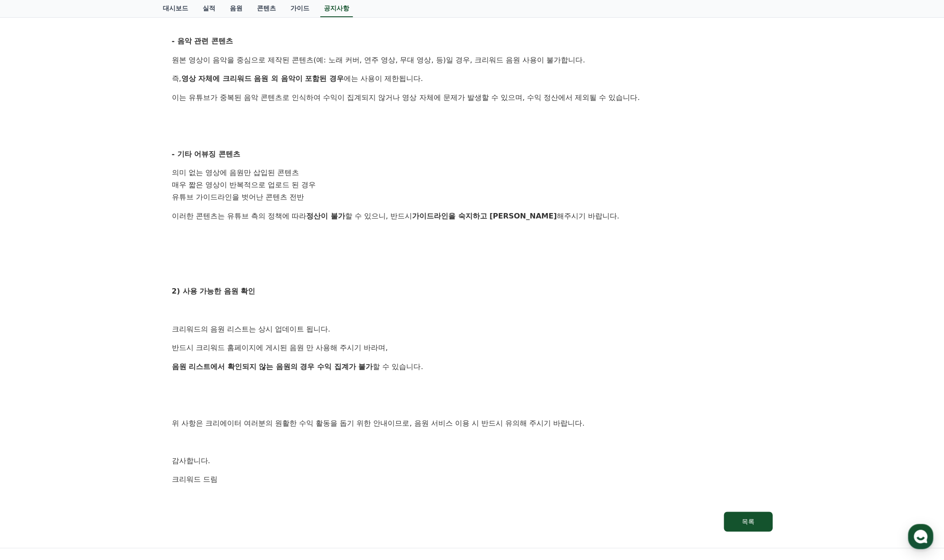
drag, startPoint x: 244, startPoint y: 228, endPoint x: 477, endPoint y: 229, distance: 232.4
click at [452, 229] on p at bounding box center [472, 235] width 600 height 12
drag, startPoint x: 477, startPoint y: 229, endPoint x: 515, endPoint y: 215, distance: 40.9
click at [477, 229] on p at bounding box center [472, 235] width 600 height 12
drag, startPoint x: 313, startPoint y: 214, endPoint x: 242, endPoint y: 209, distance: 71.2
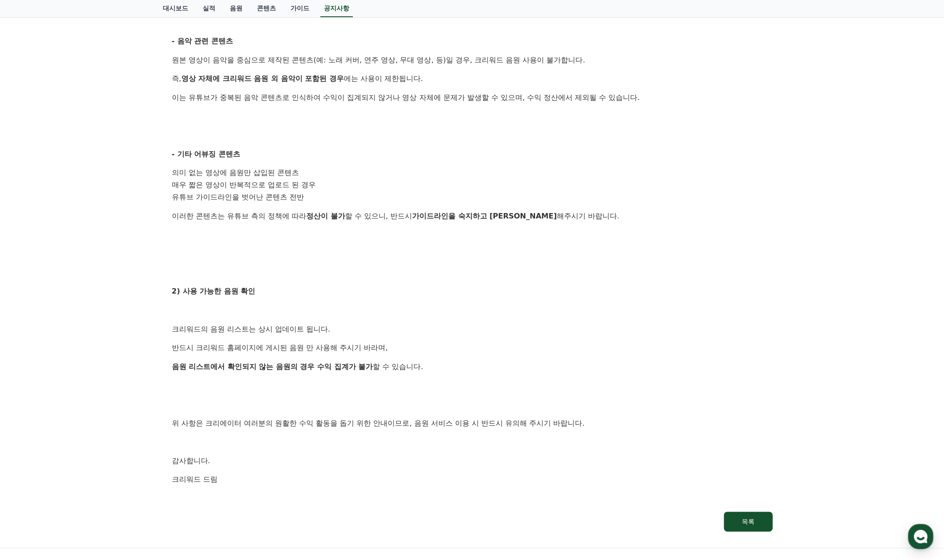
click at [244, 210] on p "이러한 콘텐츠는 유튜브 측의 정책에 따라 정산이 불가 할 수 있으니, 반드시 가이드라인을 숙지하고 준수 해주시기 바랍니다." at bounding box center [472, 216] width 600 height 12
click at [242, 210] on p "이러한 콘텐츠는 유튜브 측의 정책에 따라 정산이 불가 할 수 있으니, 반드시 가이드라인을 숙지하고 준수 해주시기 바랍니다." at bounding box center [472, 216] width 600 height 12
drag, startPoint x: 407, startPoint y: 214, endPoint x: 518, endPoint y: 216, distance: 110.8
click at [508, 218] on p "이러한 콘텐츠는 유튜브 측의 정책에 따라 정산이 불가 할 수 있으니, 반드시 가이드라인을 숙지하고 준수 해주시기 바랍니다." at bounding box center [472, 216] width 600 height 12
drag, startPoint x: 518, startPoint y: 216, endPoint x: 236, endPoint y: 268, distance: 286.4
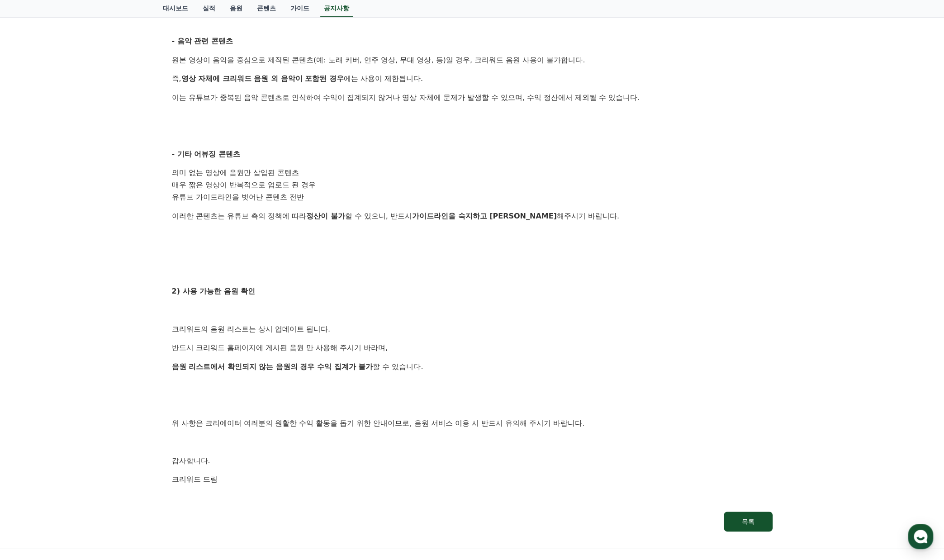
click at [517, 216] on p "이러한 콘텐츠는 유튜브 측의 정책에 따라 정산이 불가 할 수 있으니, 반드시 가이드라인을 숙지하고 준수 해주시기 바랍니다." at bounding box center [472, 216] width 600 height 12
drag, startPoint x: 261, startPoint y: 295, endPoint x: 312, endPoint y: 298, distance: 50.7
click at [308, 298] on div "안녕하세요, 크리워드입니다. 크리워드를 이용해주시는 크리에이터님들께 감사의 말씀을 드립니다. 크리워드 음원 서비스 이용 시 유의사항을 안내드립…" at bounding box center [472, 204] width 600 height 600
drag, startPoint x: 322, startPoint y: 358, endPoint x: 378, endPoint y: 365, distance: 56.5
click at [370, 365] on div "안녕하세요, 크리워드입니다. 크리워드를 이용해주시는 크리에이터님들께 감사의 말씀을 드립니다. 크리워드 음원 서비스 이용 시 유의사항을 안내드립…" at bounding box center [472, 204] width 600 height 600
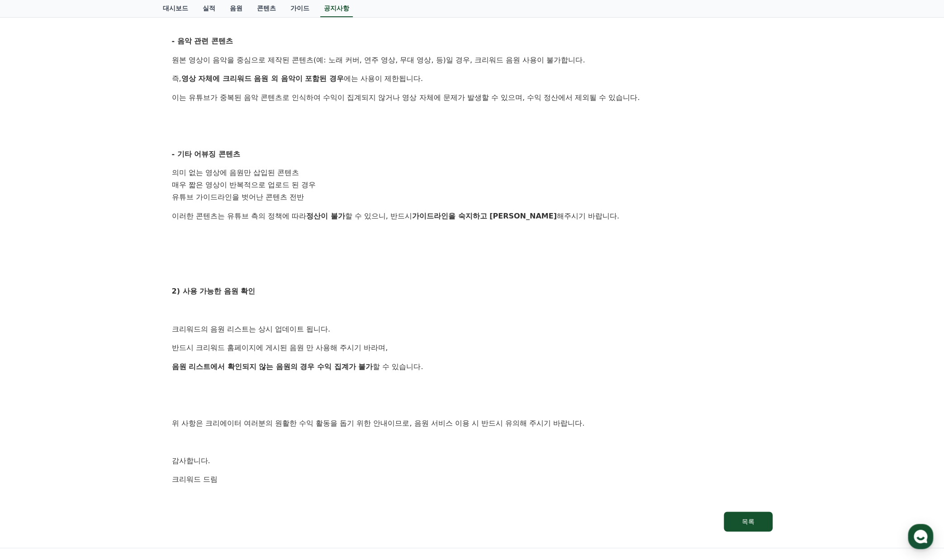
scroll to position [369, 0]
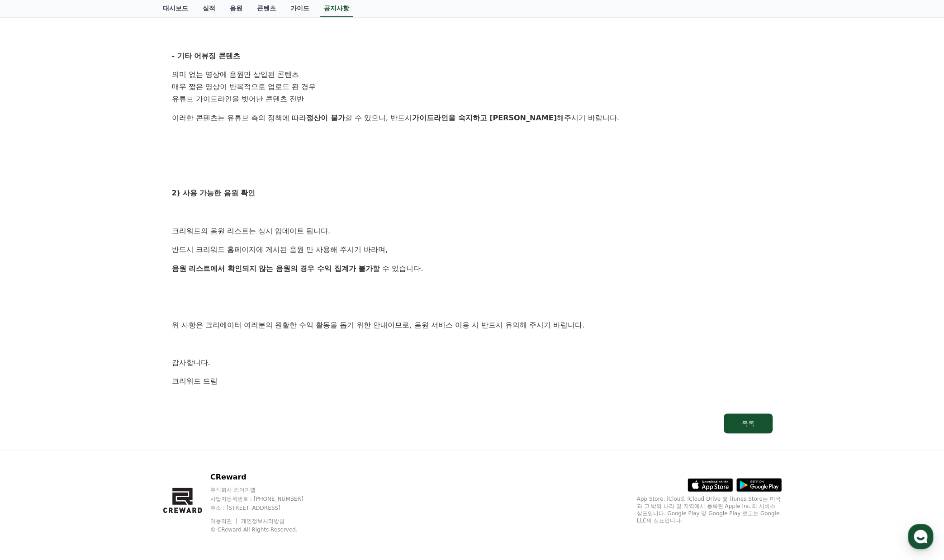
click at [406, 366] on p "감사합니다." at bounding box center [472, 363] width 600 height 12
drag, startPoint x: 403, startPoint y: 261, endPoint x: 422, endPoint y: 267, distance: 19.9
click at [422, 267] on div "안녕하세요, 크리워드입니다. 크리워드를 이용해주시는 크리에이터님들께 감사의 말씀을 드립니다. 크리워드 음원 서비스 이용 시 유의사항을 안내드립…" at bounding box center [472, 106] width 600 height 600
click at [422, 267] on p "음원 리스트에서 확인되지 않는 음원의 경우 수익 집계가 불가 할 수 있습니다." at bounding box center [472, 269] width 600 height 12
click at [471, 338] on p at bounding box center [472, 344] width 600 height 12
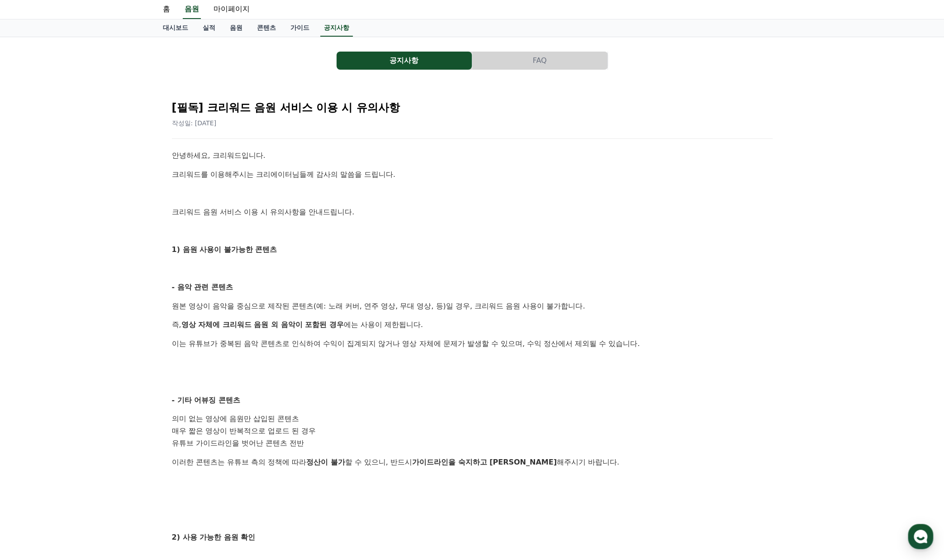
scroll to position [0, 0]
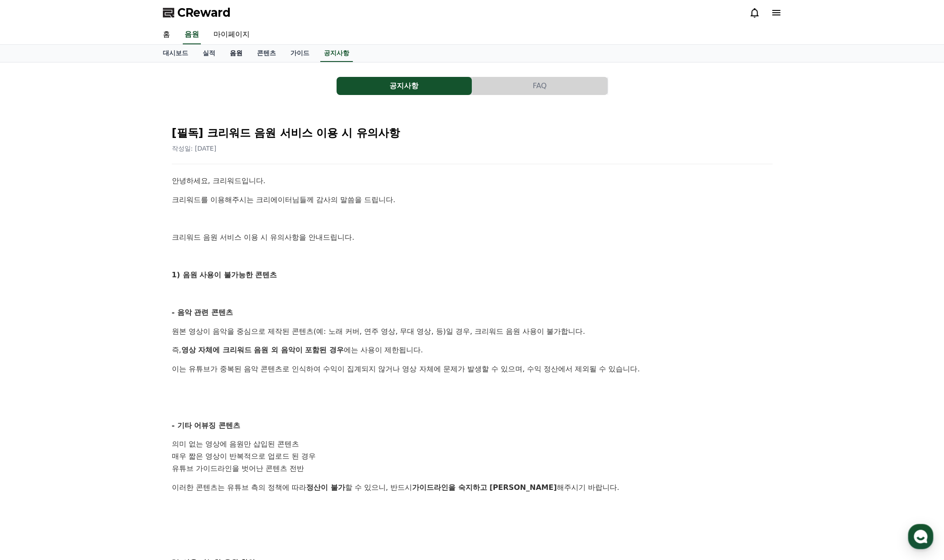
click at [234, 53] on link "음원" at bounding box center [235, 53] width 27 height 17
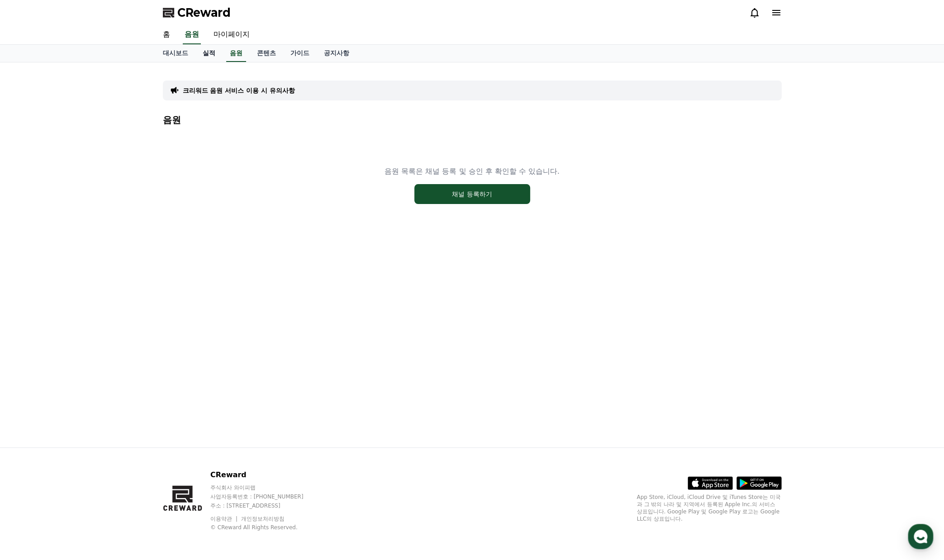
click at [198, 51] on link "실적" at bounding box center [208, 53] width 27 height 17
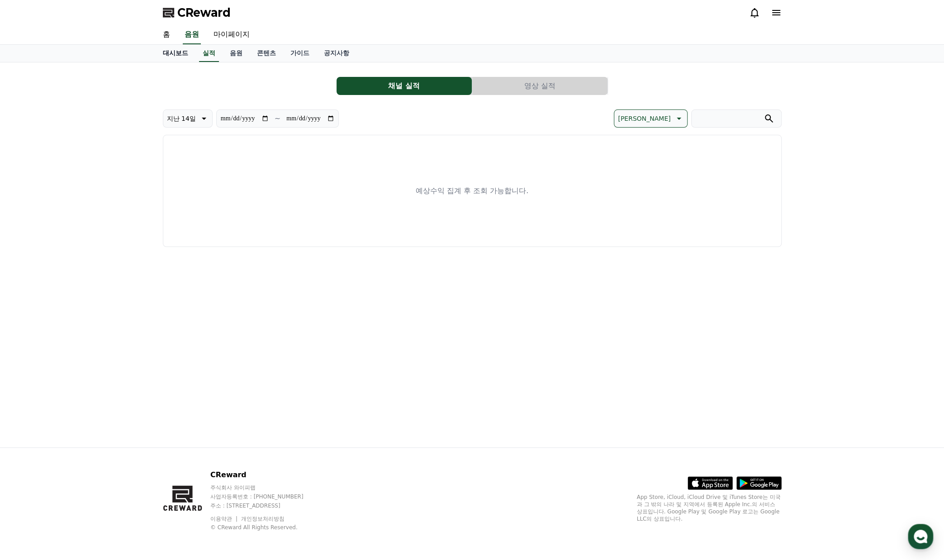
click at [182, 54] on link "대시보드" at bounding box center [176, 53] width 40 height 17
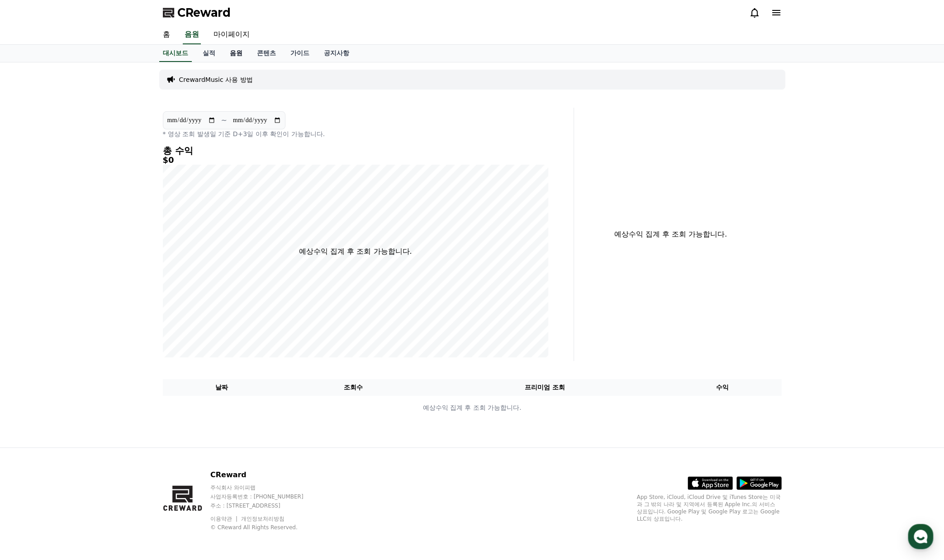
click at [225, 51] on link "음원" at bounding box center [235, 53] width 27 height 17
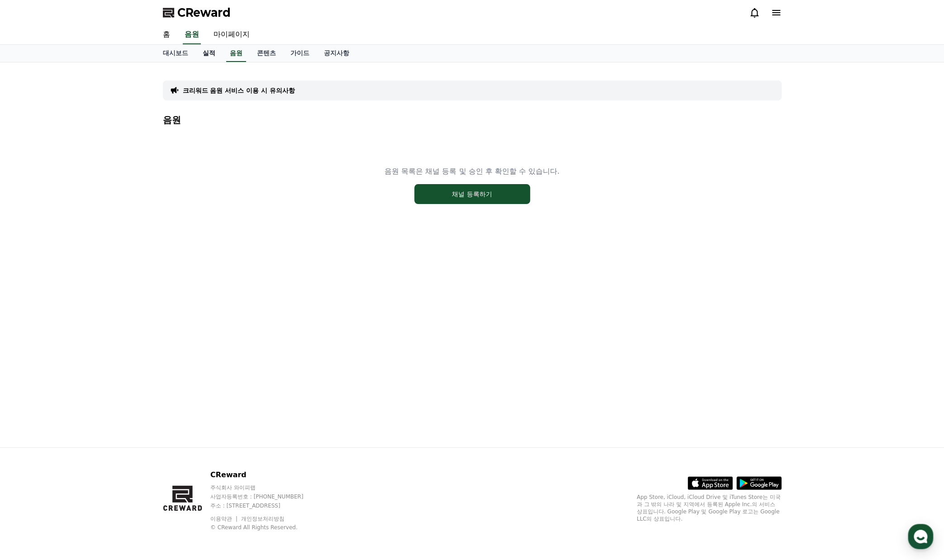
click at [205, 51] on link "실적" at bounding box center [208, 53] width 27 height 17
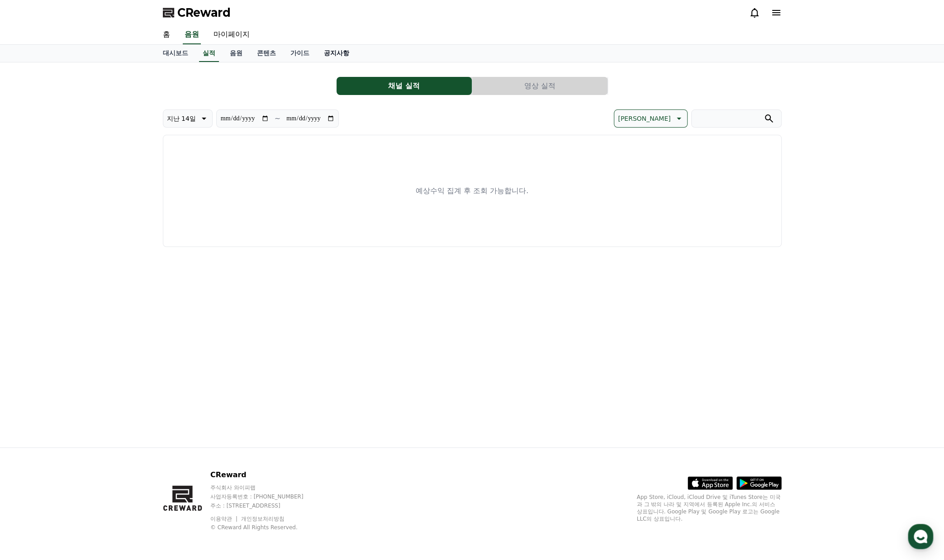
click at [317, 54] on link "공지사항" at bounding box center [336, 53] width 40 height 17
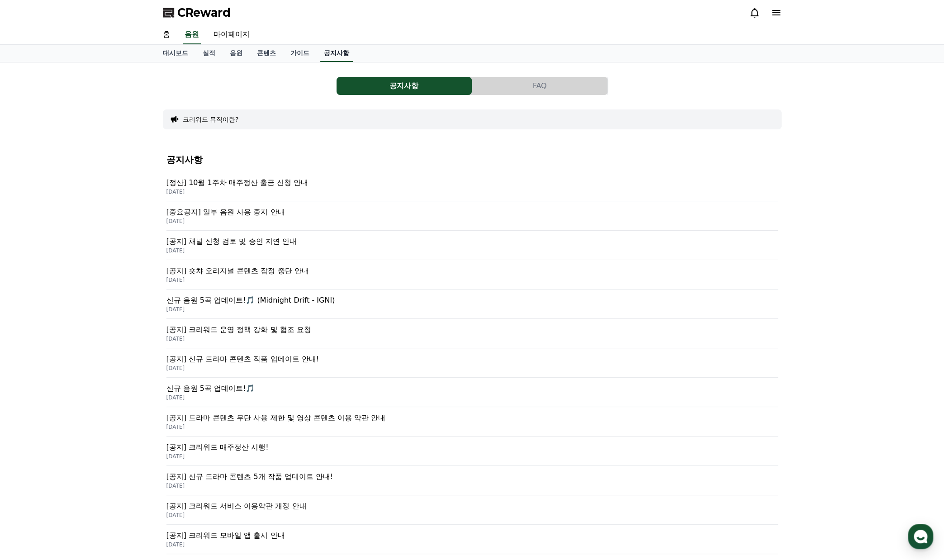
click at [343, 54] on link "공지사항" at bounding box center [336, 53] width 33 height 17
click at [781, 8] on div "CReward" at bounding box center [472, 12] width 633 height 25
click at [777, 9] on icon at bounding box center [775, 12] width 11 height 11
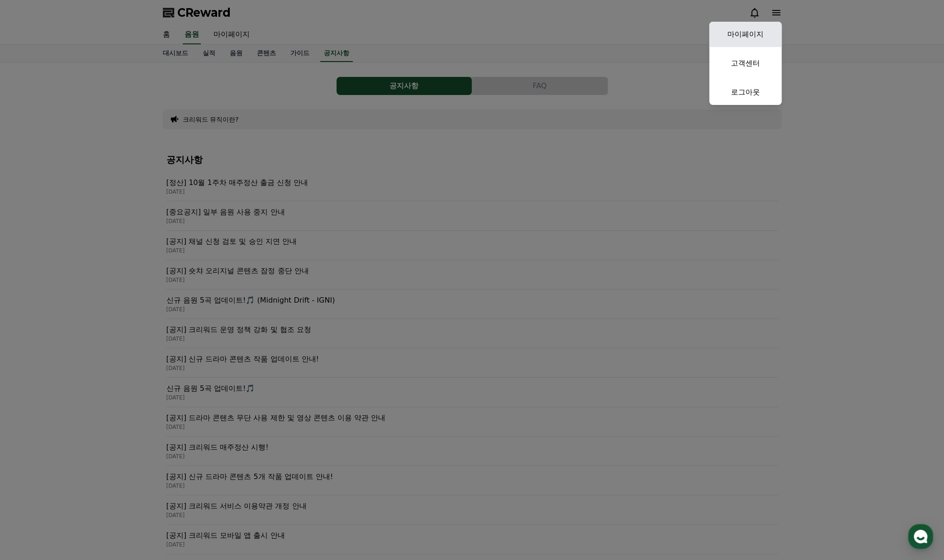
click at [760, 37] on link "마이페이지" at bounding box center [745, 34] width 72 height 25
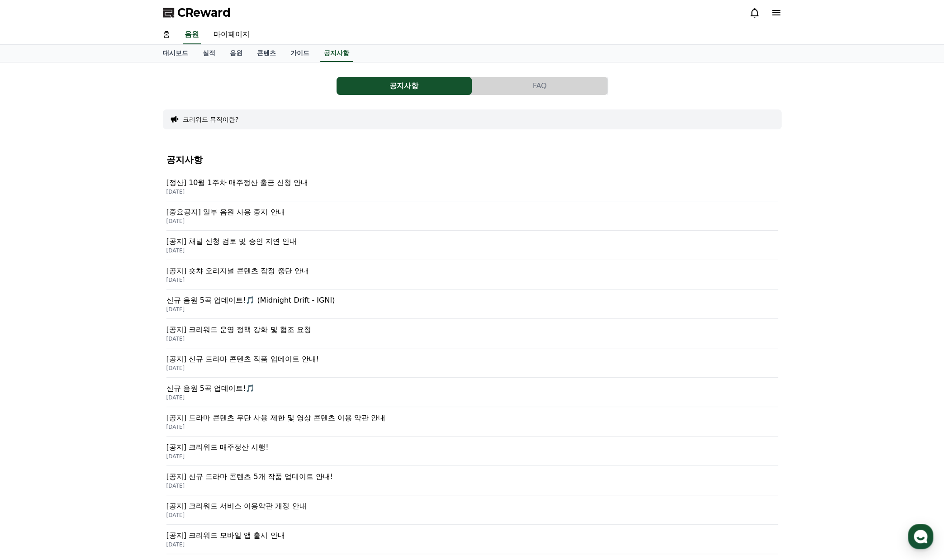
select select "**********"
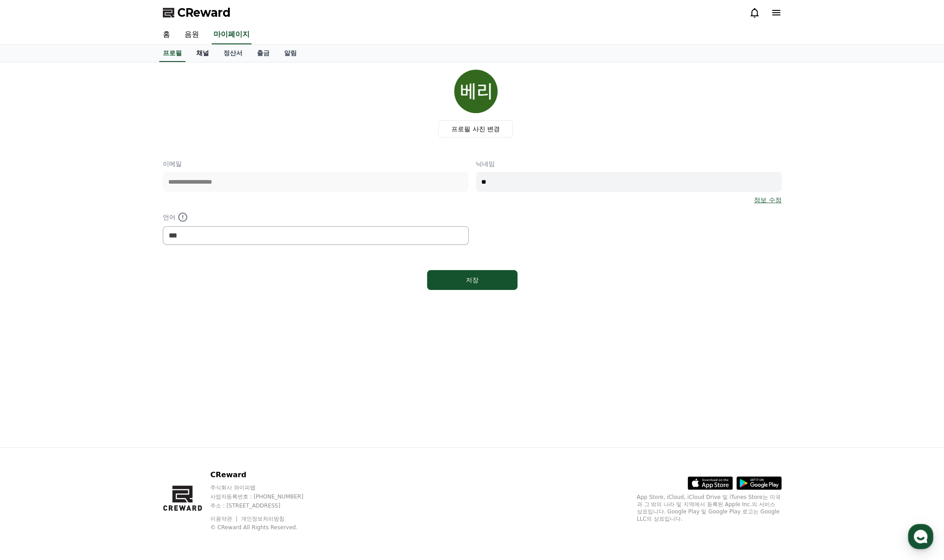
click at [204, 52] on link "채널" at bounding box center [202, 53] width 27 height 17
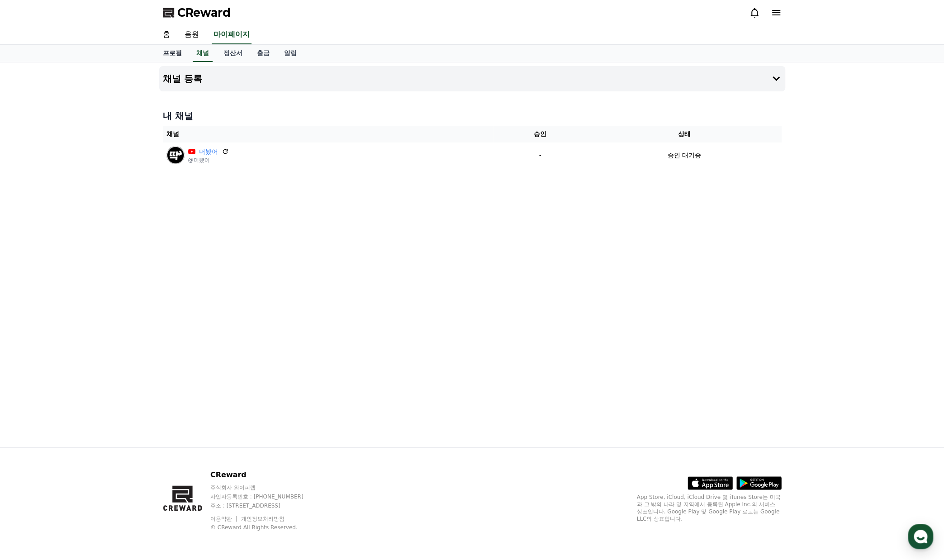
click at [170, 52] on link "프로필" at bounding box center [172, 53] width 33 height 17
select select "**********"
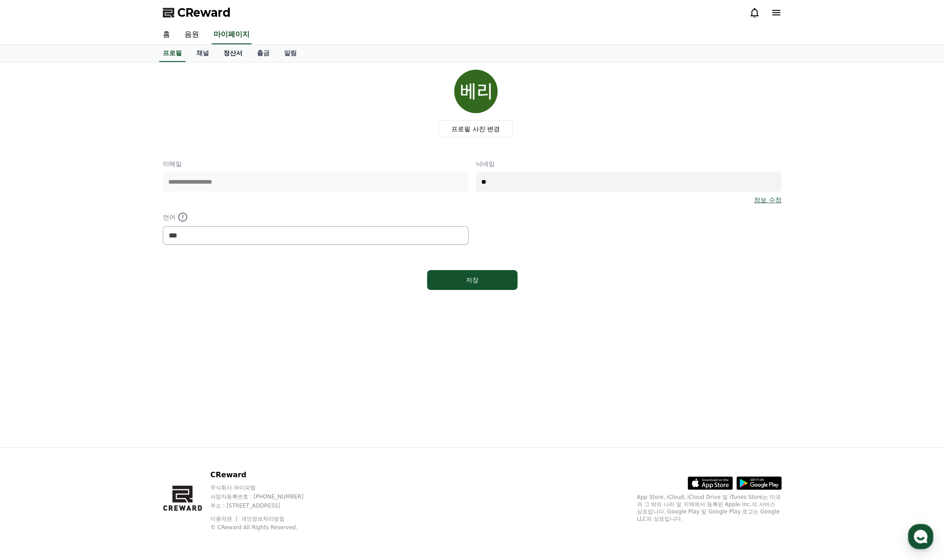
click at [240, 52] on link "정산서" at bounding box center [232, 53] width 33 height 17
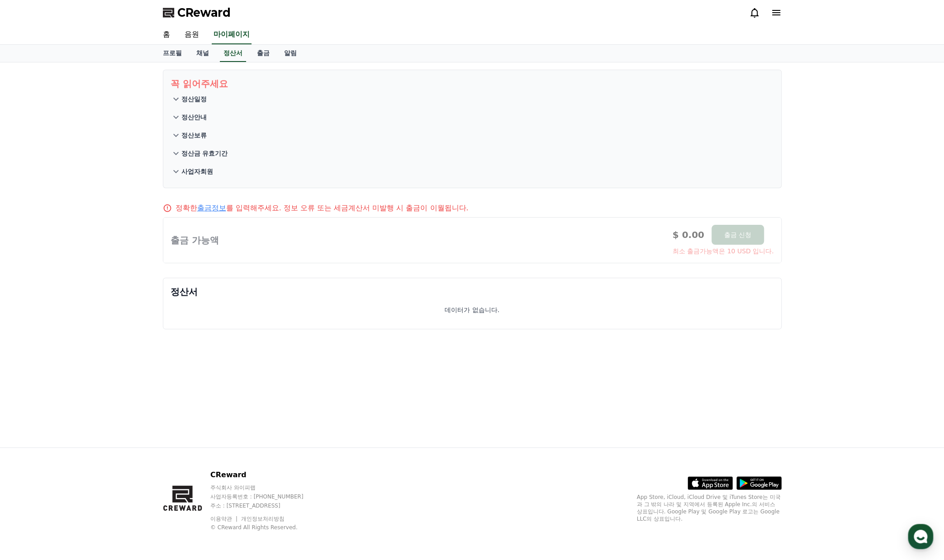
click at [179, 99] on icon at bounding box center [175, 99] width 11 height 11
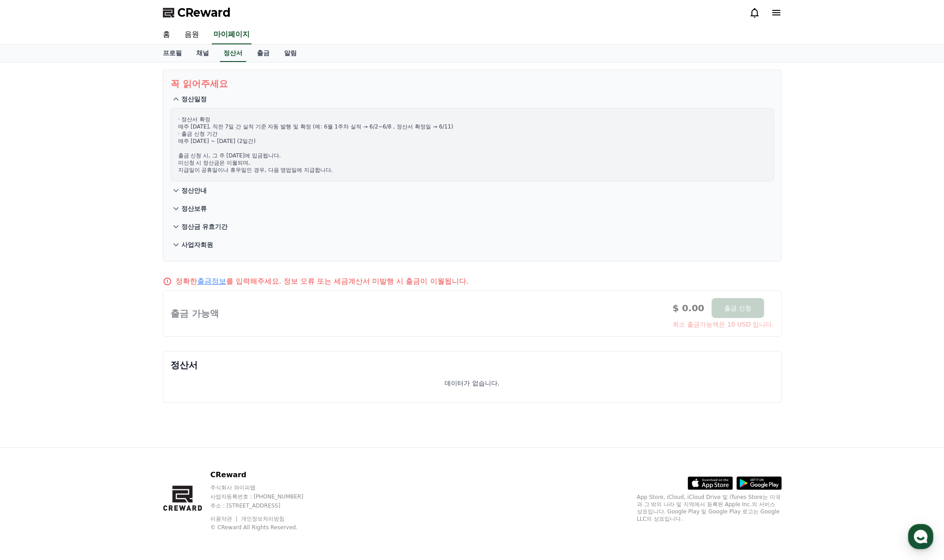
click at [196, 190] on p "정산안내" at bounding box center [193, 190] width 25 height 9
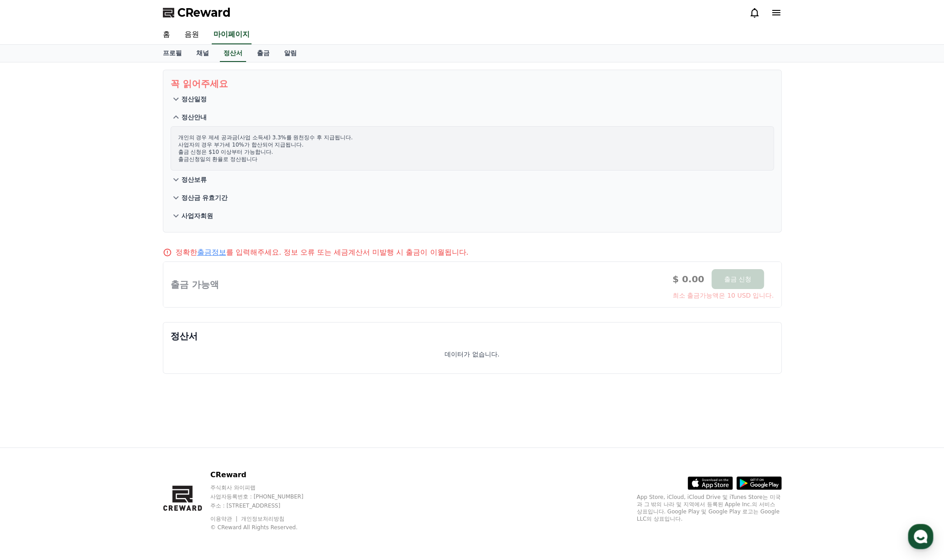
click at [189, 189] on button "정산금 유효기간" at bounding box center [471, 198] width 603 height 18
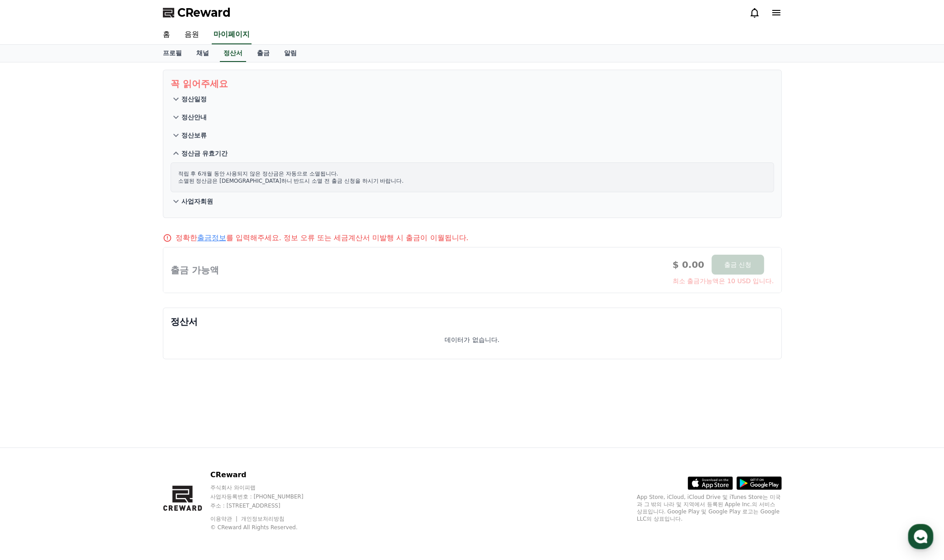
click at [194, 208] on button "사업자회원" at bounding box center [471, 201] width 603 height 18
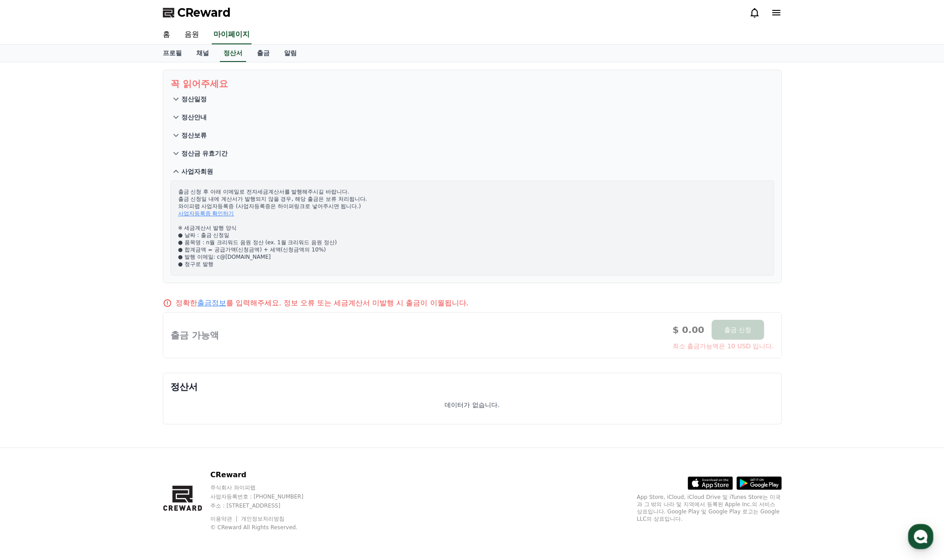
drag, startPoint x: 210, startPoint y: 195, endPoint x: 332, endPoint y: 208, distance: 122.7
click at [332, 208] on p "출금 신청 후 아래 이메일로 전자세금계산서를 발행해주시길 바랍니다. 출금 신청일 내에 계산서가 발행되지 않을 경우, 해당 출금은 보류 처리됩니…" at bounding box center [472, 228] width 588 height 80
drag, startPoint x: 243, startPoint y: 192, endPoint x: 302, endPoint y: 198, distance: 59.6
click at [302, 198] on p "출금 신청 후 아래 이메일로 전자세금계산서를 발행해주시길 바랍니다. 출금 신청일 내에 계산서가 발행되지 않을 경우, 해당 출금은 보류 처리됩니…" at bounding box center [472, 228] width 588 height 80
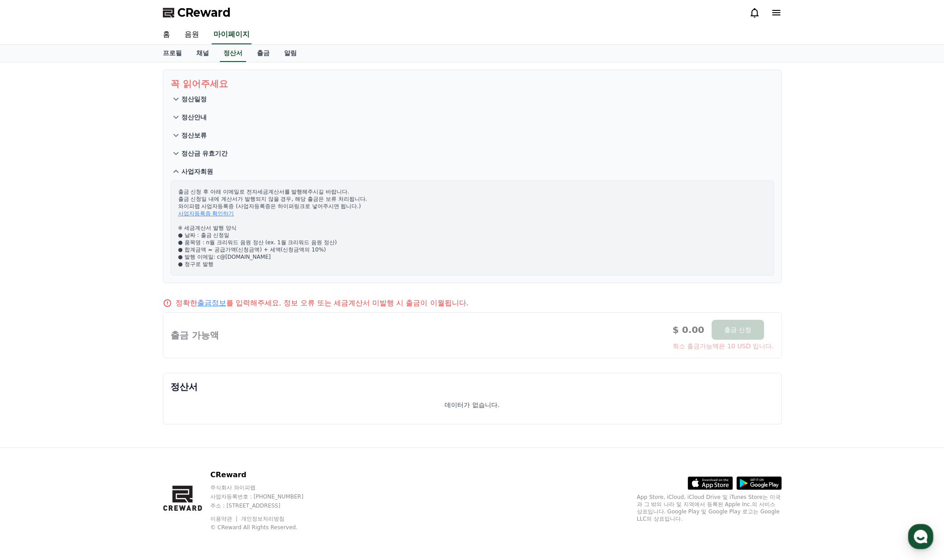
click at [303, 199] on p "출금 신청 후 아래 이메일로 전자세금계산서를 발행해주시길 바랍니다. 출금 신청일 내에 계산서가 발행되지 않을 경우, 해당 출금은 보류 처리됩니…" at bounding box center [472, 228] width 588 height 80
drag, startPoint x: 329, startPoint y: 199, endPoint x: 176, endPoint y: 195, distance: 152.4
click at [176, 195] on div "출금 신청 후 아래 이메일로 전자세금계산서를 발행해주시길 바랍니다. 출금 신청일 내에 계산서가 발행되지 않을 경우, 해당 출금은 보류 처리됩니…" at bounding box center [471, 227] width 603 height 95
drag, startPoint x: 309, startPoint y: 207, endPoint x: 324, endPoint y: 207, distance: 14.9
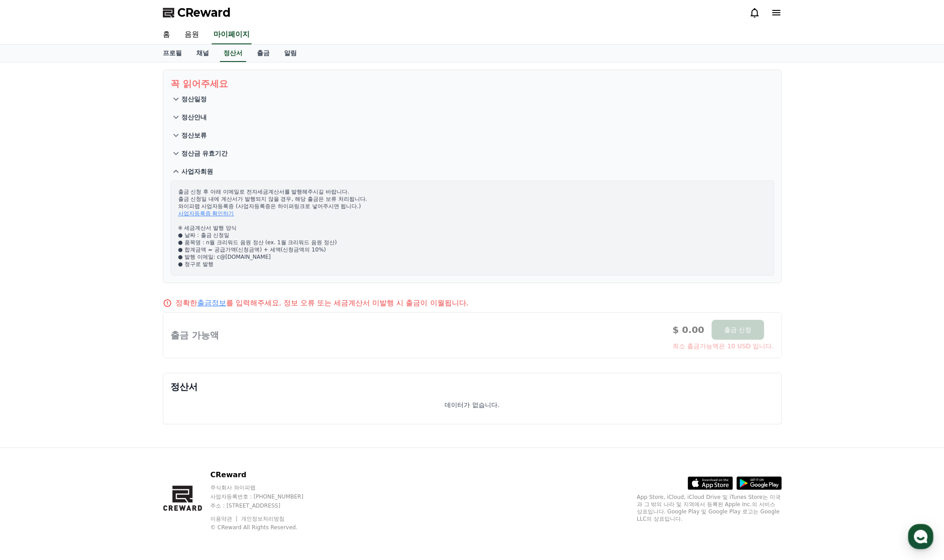
click at [323, 207] on p "출금 신청 후 아래 이메일로 전자세금계산서를 발행해주시길 바랍니다. 출금 신청일 내에 계산서가 발행되지 않을 경우, 해당 출금은 보류 처리됩니…" at bounding box center [472, 228] width 588 height 80
click at [324, 207] on p "출금 신청 후 아래 이메일로 전자세금계산서를 발행해주시길 바랍니다. 출금 신청일 내에 계산서가 발행되지 않을 경우, 해당 출금은 보류 처리됩니…" at bounding box center [472, 228] width 588 height 80
click at [194, 99] on p "정산일정" at bounding box center [193, 98] width 25 height 9
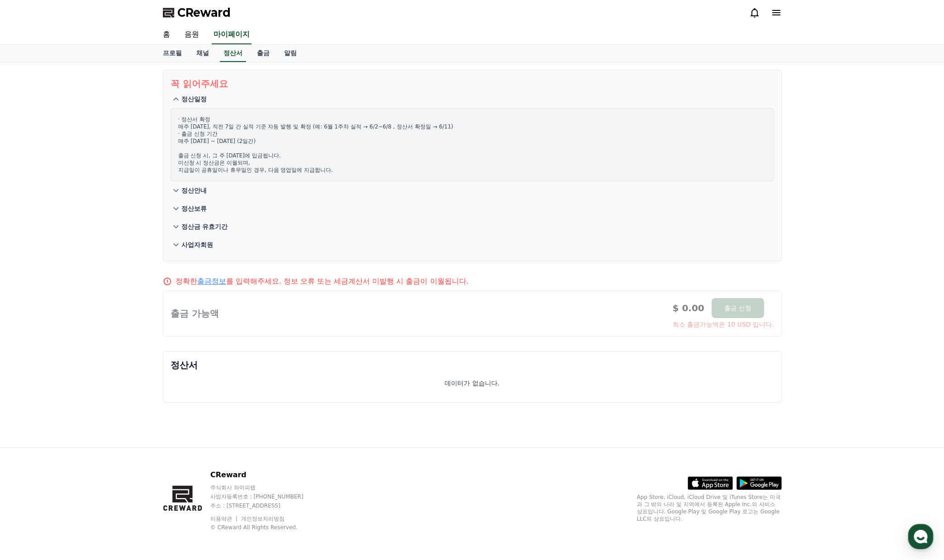
drag, startPoint x: 185, startPoint y: 123, endPoint x: 279, endPoint y: 159, distance: 100.8
click at [280, 159] on p "· 정산서 확정 매주 수요일, 직전 7일 간 실적 기준 자동 발행 및 확정 (예: 6월 1주차 실적 → 6/2~6/8 , 정산서 확정일 → 6…" at bounding box center [472, 145] width 588 height 58
click at [278, 159] on p "· 정산서 확정 매주 수요일, 직전 7일 간 실적 기준 자동 발행 및 확정 (예: 6월 1주차 실적 → 6/2~6/8 , 정산서 확정일 → 6…" at bounding box center [472, 145] width 588 height 58
drag, startPoint x: 255, startPoint y: 157, endPoint x: 172, endPoint y: 122, distance: 90.4
click at [172, 122] on div "· 정산서 확정 매주 수요일, 직전 7일 간 실적 기준 자동 발행 및 확정 (예: 6월 1주차 실적 → 6/2~6/8 , 정산서 확정일 → 6…" at bounding box center [471, 144] width 603 height 73
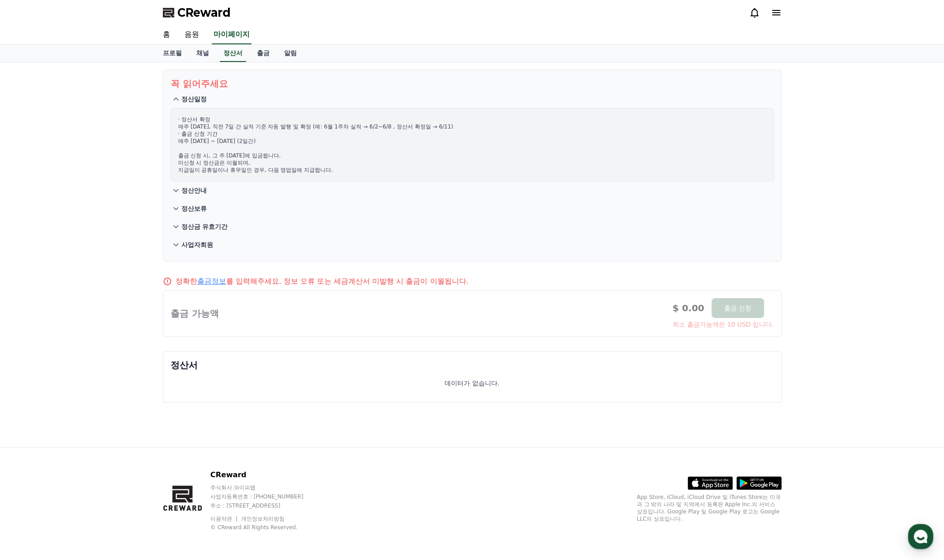
click at [172, 122] on div "· 정산서 확정 매주 수요일, 직전 7일 간 실적 기준 자동 발행 및 확정 (예: 6월 1주차 실적 → 6/2~6/8 , 정산서 확정일 → 6…" at bounding box center [471, 144] width 603 height 73
drag, startPoint x: 222, startPoint y: 137, endPoint x: 268, endPoint y: 150, distance: 47.1
click at [267, 150] on p "· 정산서 확정 매주 수요일, 직전 7일 간 실적 기준 자동 발행 및 확정 (예: 6월 1주차 실적 → 6/2~6/8 , 정산서 확정일 → 6…" at bounding box center [472, 145] width 588 height 58
click at [268, 150] on p "· 정산서 확정 매주 수요일, 직전 7일 간 실적 기준 자동 발행 및 확정 (예: 6월 1주차 실적 → 6/2~6/8 , 정산서 확정일 → 6…" at bounding box center [472, 145] width 588 height 58
click at [327, 217] on button "정산금 유효기간" at bounding box center [471, 226] width 603 height 18
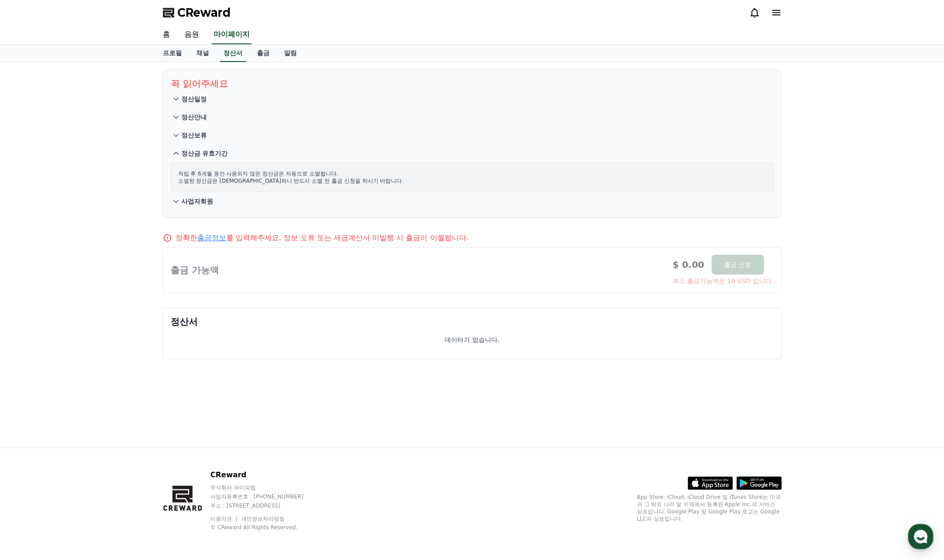
click at [203, 104] on button "정산일정" at bounding box center [471, 99] width 603 height 18
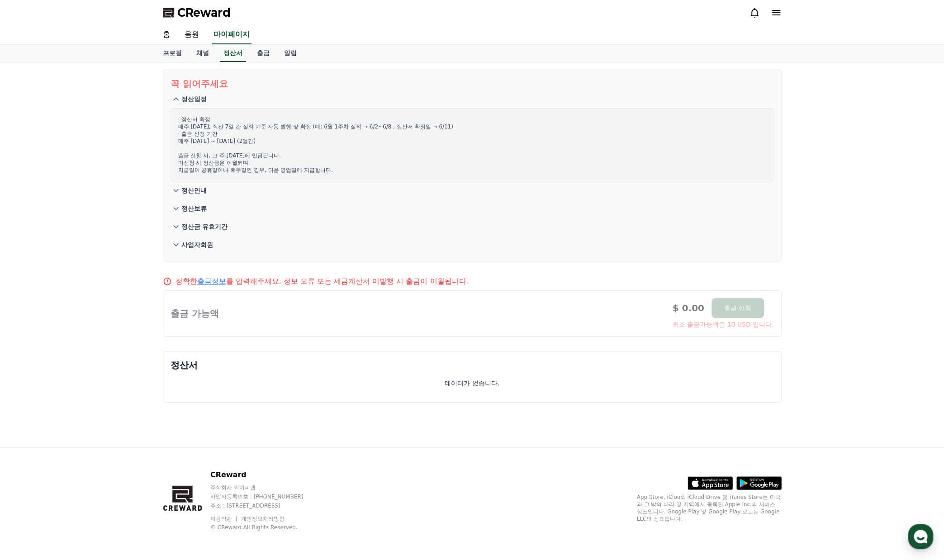
click at [193, 186] on p "정산안내" at bounding box center [193, 190] width 25 height 9
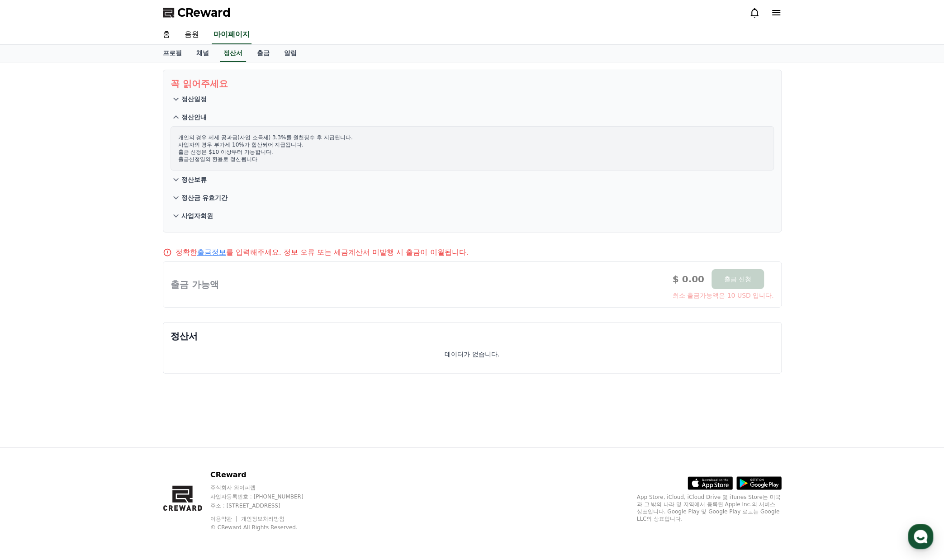
click at [193, 95] on p "정산일정" at bounding box center [193, 98] width 25 height 9
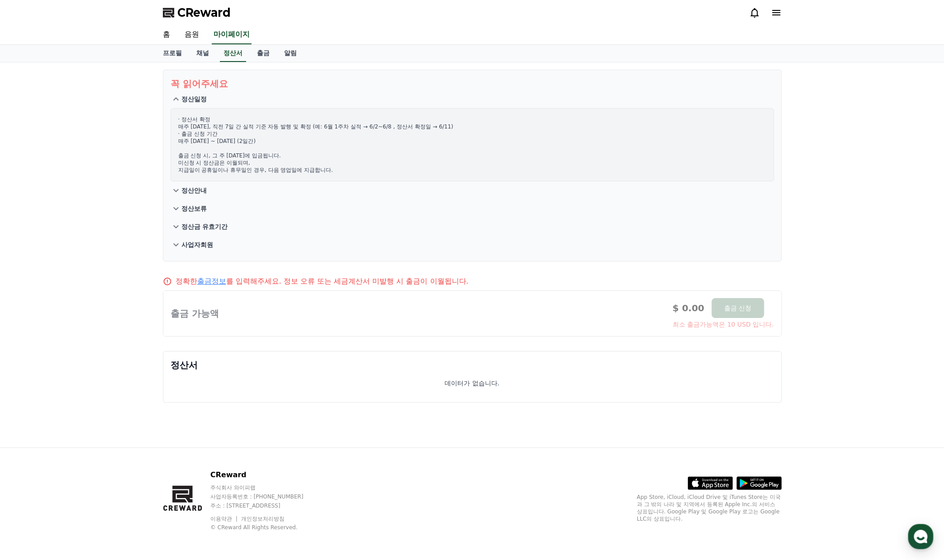
drag, startPoint x: 205, startPoint y: 121, endPoint x: 236, endPoint y: 145, distance: 39.6
click at [236, 145] on p "· 정산서 확정 매주 수요일, 직전 7일 간 실적 기준 자동 발행 및 확정 (예: 6월 1주차 실적 → 6/2~6/8 , 정산서 확정일 → 6…" at bounding box center [472, 145] width 588 height 58
click at [236, 146] on p "· 정산서 확정 매주 수요일, 직전 7일 간 실적 기준 자동 발행 및 확정 (예: 6월 1주차 실적 → 6/2~6/8 , 정산서 확정일 → 6…" at bounding box center [472, 145] width 588 height 58
click at [198, 186] on p "정산안내" at bounding box center [193, 190] width 25 height 9
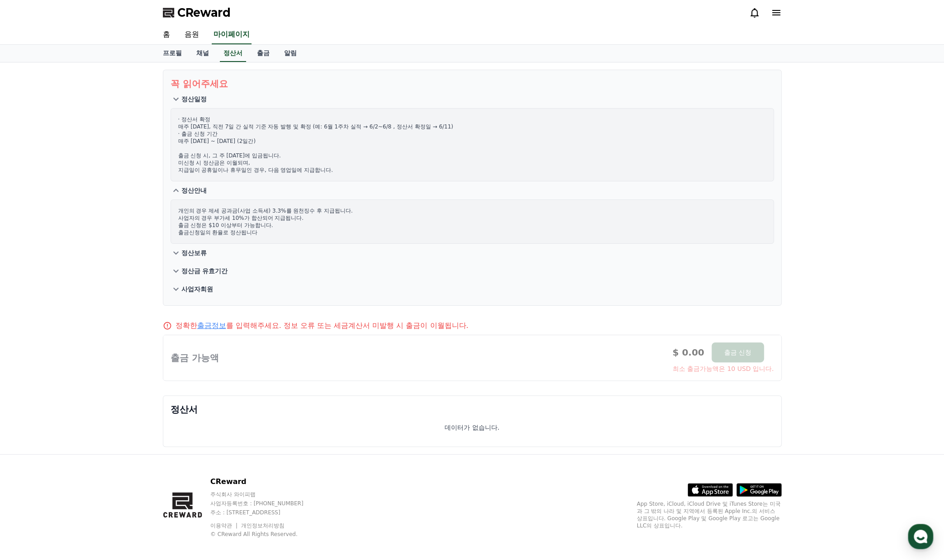
click at [199, 244] on button "정산보류" at bounding box center [471, 253] width 603 height 18
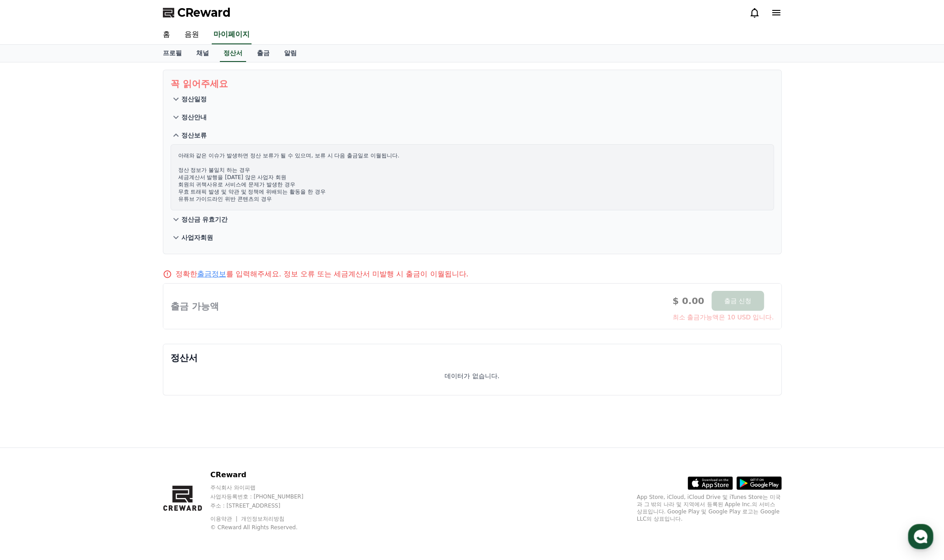
click at [214, 217] on p "정산금 유효기간" at bounding box center [204, 219] width 47 height 9
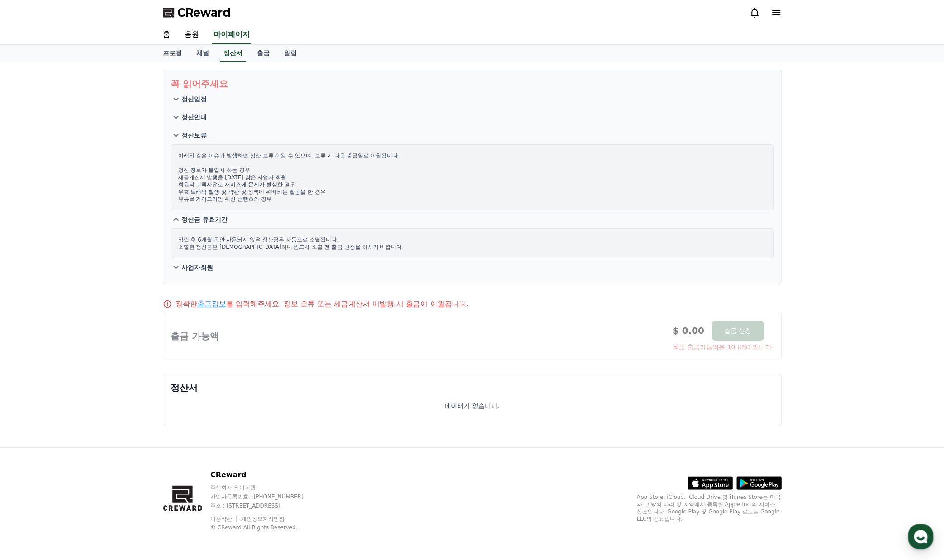
click at [202, 258] on button "사업자회원" at bounding box center [471, 267] width 603 height 18
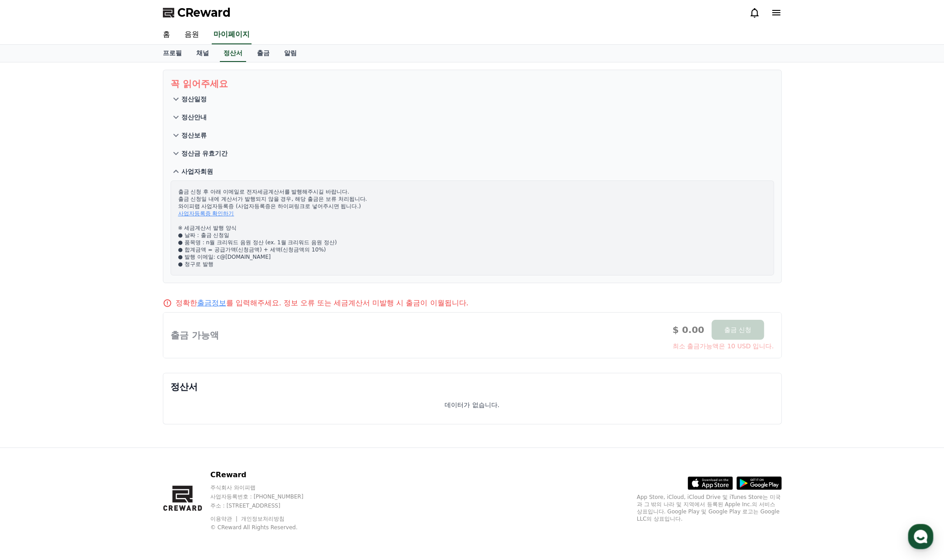
click at [217, 214] on link "사업자등록증 확인하기" at bounding box center [206, 213] width 56 height 6
click at [128, 238] on div "꼭 읽어주세요 정산일정 정산안내 정산보류 정산금 유효기간 사업자회원 출금 신청 후 아래 이메일로 전자세금계산서를 발행해주시길 바랍니다. 출금 …" at bounding box center [472, 254] width 944 height 385
click at [214, 302] on link "출금정보" at bounding box center [211, 302] width 29 height 9
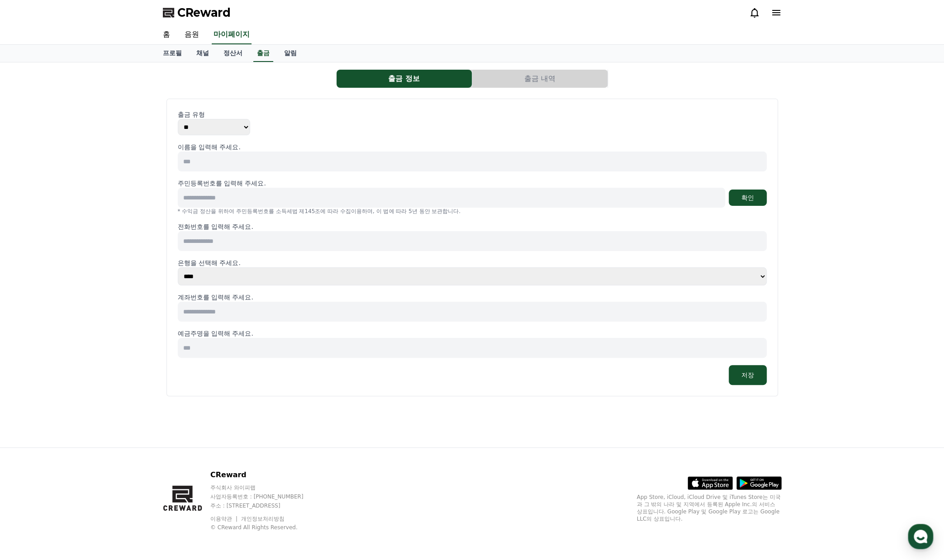
click at [217, 125] on select "** ***" at bounding box center [214, 127] width 72 height 16
click at [219, 127] on select "** ***" at bounding box center [214, 127] width 72 height 16
click at [178, 119] on select "** ***" at bounding box center [214, 127] width 72 height 16
drag, startPoint x: 215, startPoint y: 123, endPoint x: 202, endPoint y: 123, distance: 13.1
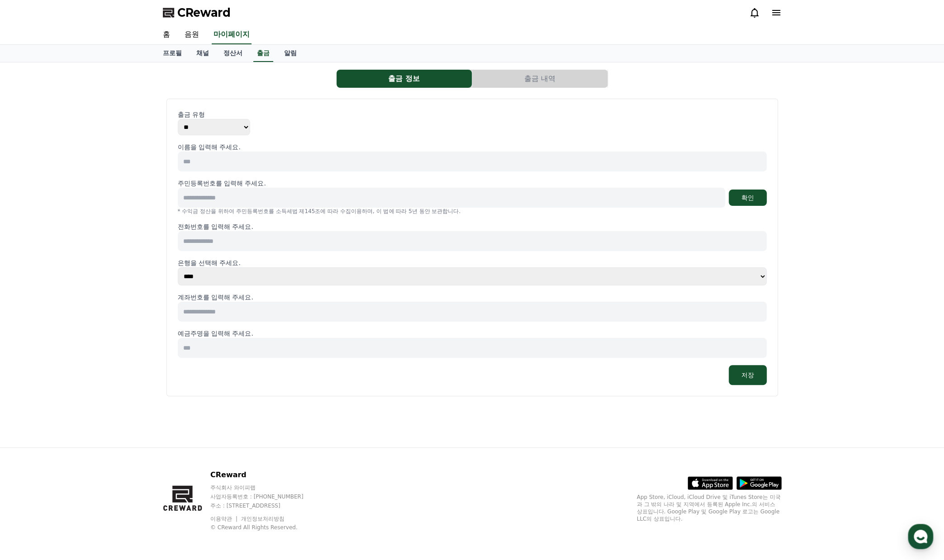
click at [215, 123] on select "** ***" at bounding box center [214, 127] width 72 height 16
click at [194, 123] on select "** ***" at bounding box center [214, 127] width 72 height 16
click at [121, 133] on div "출금 정보 출금 내역 출금 유형 ** *** 이름을 입력해 주세요. 주민등록번호를 입력해 주세요. 확인 * 수익금 정산을 위하여 주민등록번호를…" at bounding box center [472, 254] width 944 height 385
click at [871, 149] on div "출금 정보 출금 내역 출금 유형 ** *** 이름을 입력해 주세요. 주민등록번호를 입력해 주세요. 확인 * 수익금 정산을 위하여 주민등록번호를…" at bounding box center [472, 254] width 944 height 385
click at [131, 127] on div "출금 정보 출금 내역 출금 유형 ** *** 이름을 입력해 주세요. 주민등록번호를 입력해 주세요. 확인 * 수익금 정산을 위하여 주민등록번호를…" at bounding box center [472, 254] width 944 height 385
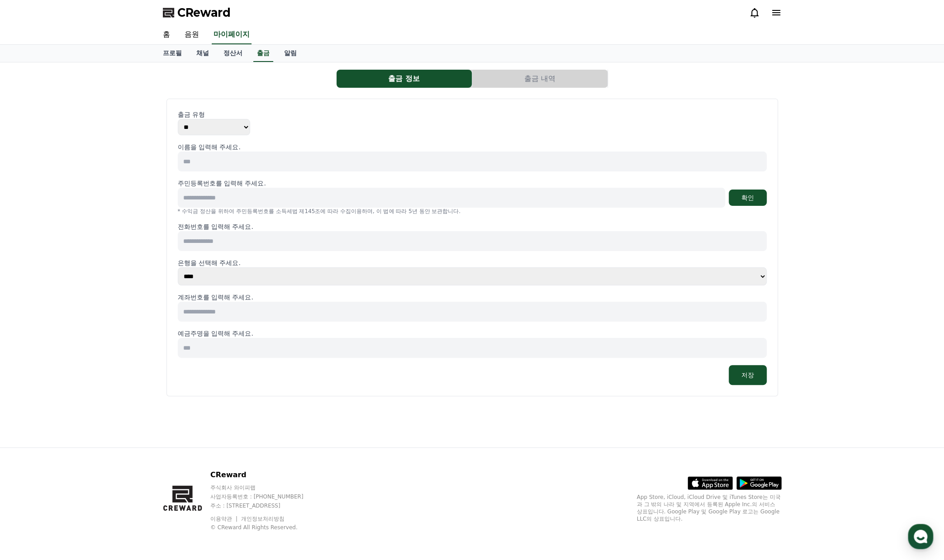
drag, startPoint x: 234, startPoint y: 148, endPoint x: 519, endPoint y: 281, distance: 314.3
click at [519, 281] on div "출금 정보 출금 내역 출금 유형 ** *** 이름을 입력해 주세요. 주민등록번호를 입력해 주세요. 확인 * 수익금 정산을 위하여 주민등록번호를…" at bounding box center [472, 254] width 944 height 385
click at [362, 335] on p "예금주명을 입력해 주세요." at bounding box center [472, 333] width 589 height 9
click at [200, 160] on input at bounding box center [472, 161] width 589 height 20
type input "***"
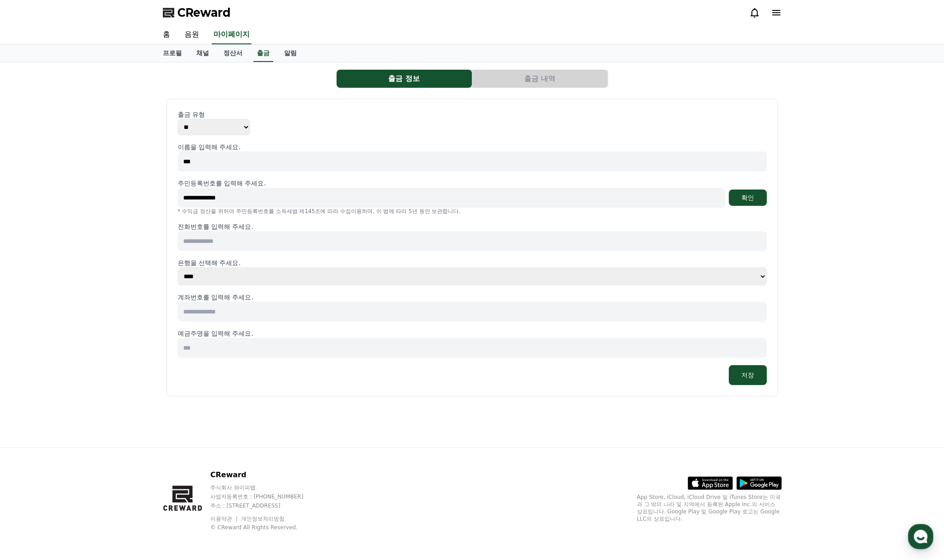
type input "**********"
click at [242, 242] on input at bounding box center [472, 241] width 589 height 20
type input "**********"
click at [264, 272] on select "**** **** **** **** **** **** **** ** ** ** ** **** *** **** **** *****" at bounding box center [472, 276] width 589 height 18
select select "********"
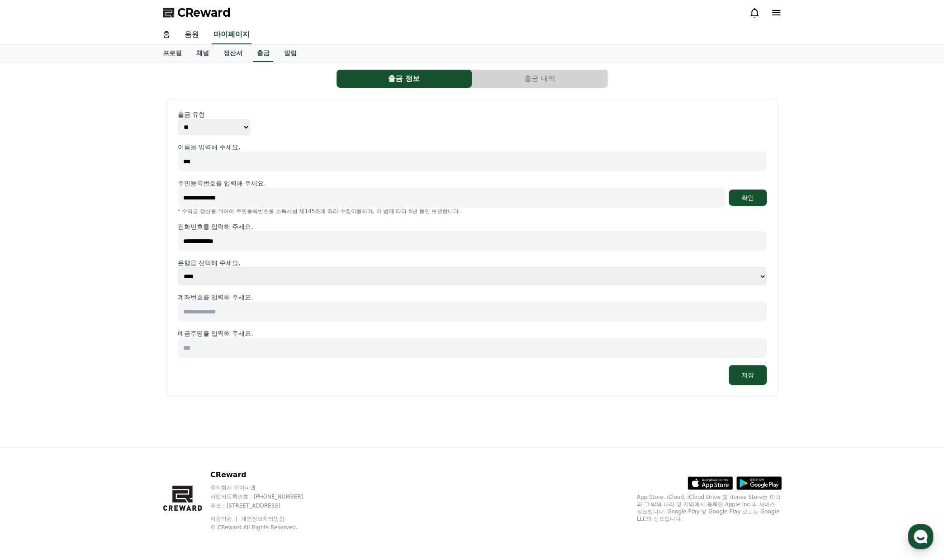
click at [178, 267] on select "**** **** **** **** **** **** **** ** ** ** ** **** *** **** **** *****" at bounding box center [472, 276] width 589 height 18
click at [230, 312] on input at bounding box center [472, 312] width 589 height 20
click at [107, 276] on div "**********" at bounding box center [472, 254] width 944 height 385
click at [230, 318] on input at bounding box center [472, 312] width 589 height 20
type input "**********"
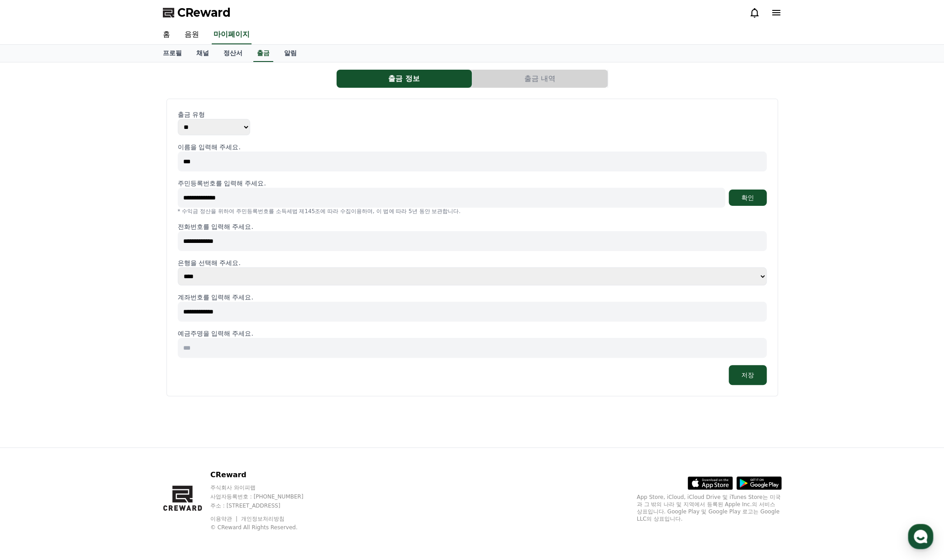
click at [231, 350] on input at bounding box center [472, 348] width 589 height 20
drag, startPoint x: 243, startPoint y: 353, endPoint x: 124, endPoint y: 340, distance: 120.0
click at [134, 342] on div "**********" at bounding box center [472, 254] width 944 height 385
type input "***"
click at [113, 340] on div "**********" at bounding box center [472, 254] width 944 height 385
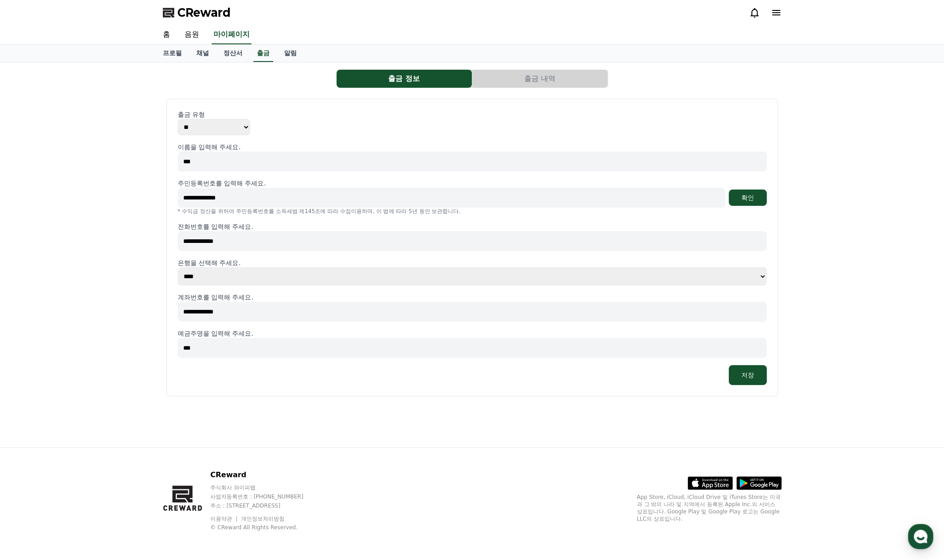
click at [209, 352] on input "***" at bounding box center [472, 348] width 589 height 20
drag, startPoint x: 398, startPoint y: 398, endPoint x: 537, endPoint y: 370, distance: 141.2
click at [404, 398] on div "**********" at bounding box center [472, 247] width 618 height 305
click at [748, 377] on button "저장" at bounding box center [747, 375] width 38 height 20
click at [751, 189] on button "확인" at bounding box center [747, 197] width 38 height 16
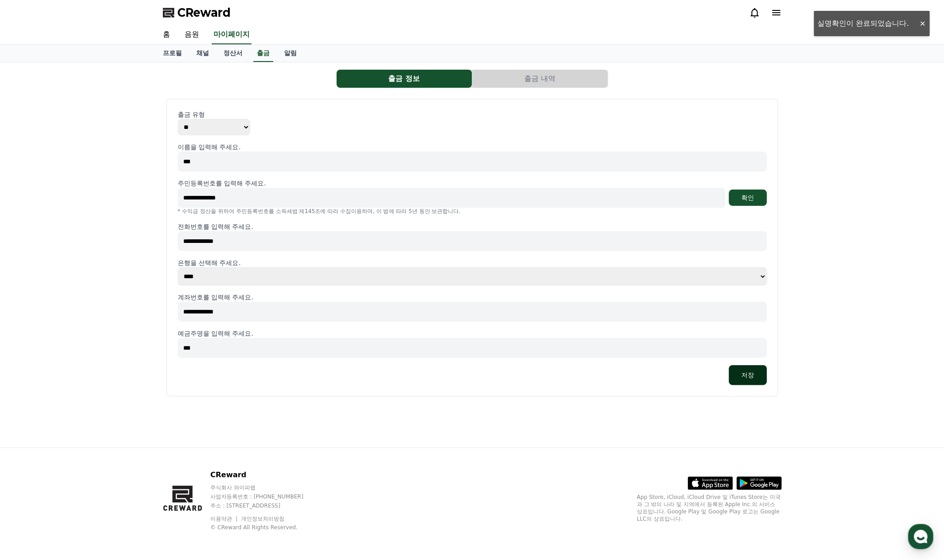
click at [754, 373] on button "저장" at bounding box center [747, 375] width 38 height 20
click at [752, 374] on button "저장" at bounding box center [747, 375] width 38 height 20
click at [742, 199] on button "확인" at bounding box center [747, 197] width 38 height 16
click at [751, 372] on button "저장" at bounding box center [747, 375] width 38 height 20
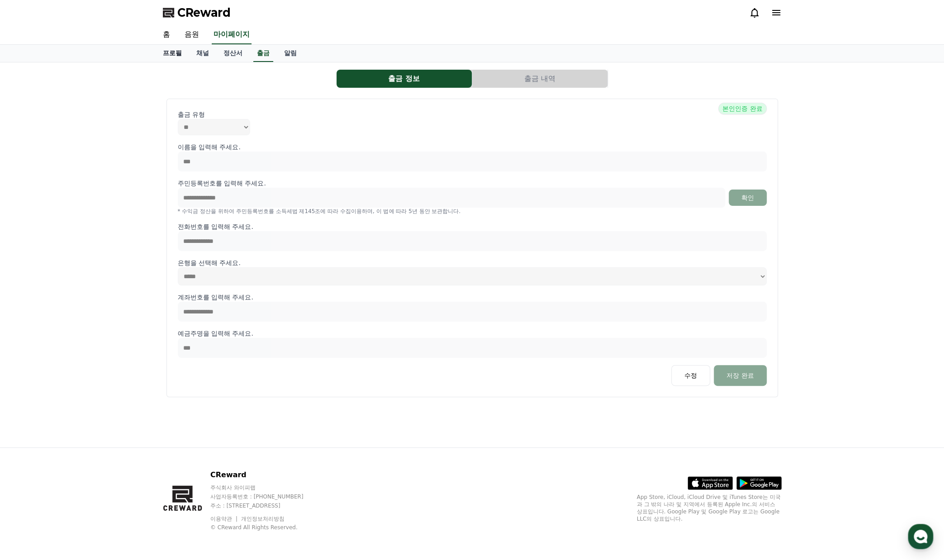
click at [182, 55] on link "프로필" at bounding box center [172, 53] width 33 height 17
select select "**********"
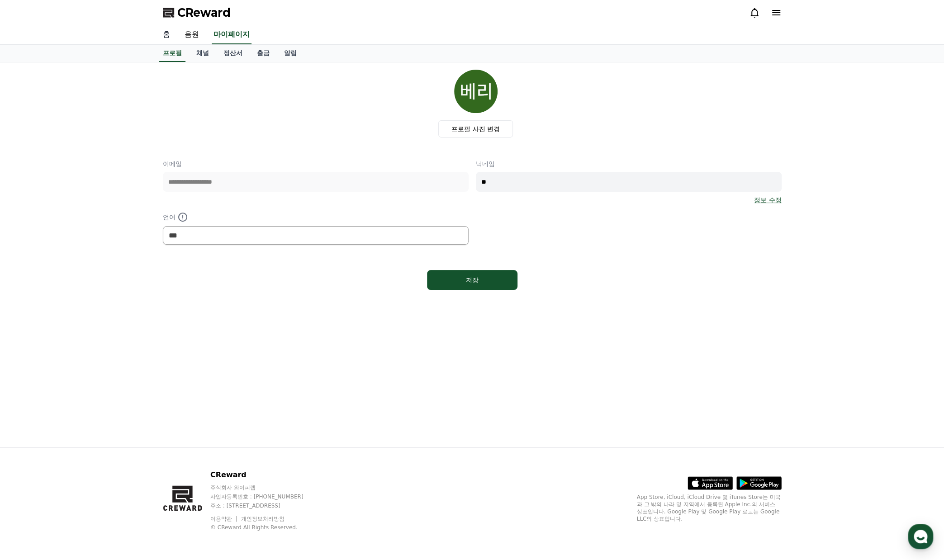
click at [156, 28] on link "홈" at bounding box center [167, 34] width 22 height 19
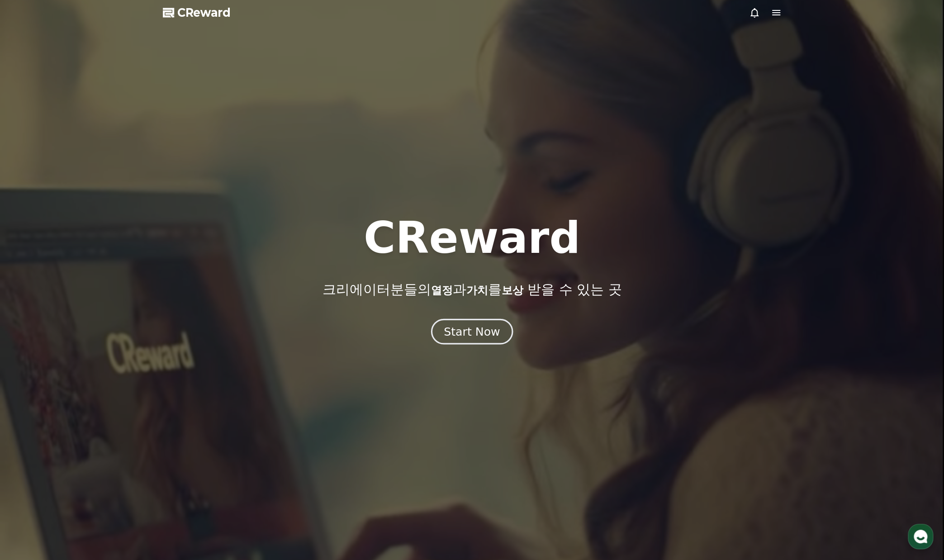
click at [486, 331] on div "Start Now" at bounding box center [472, 331] width 56 height 15
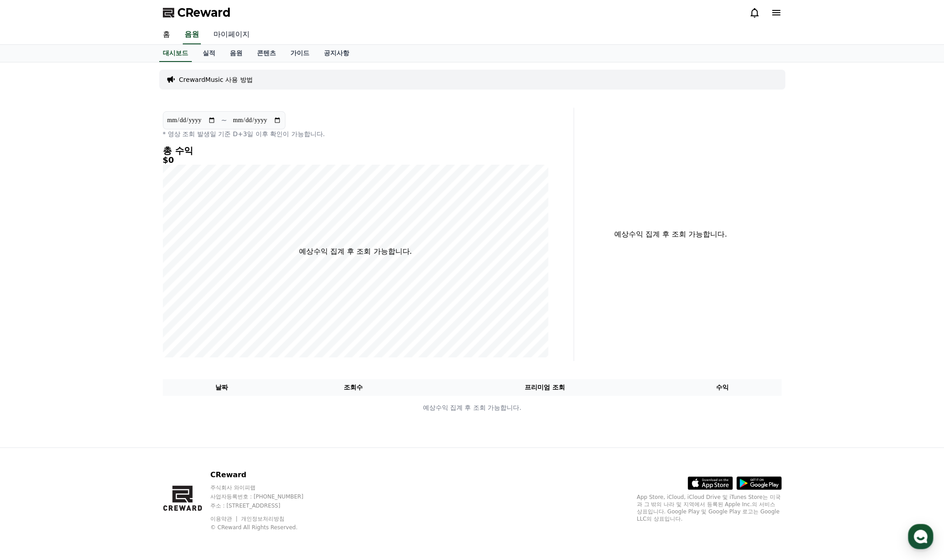
click at [209, 39] on link "마이페이지" at bounding box center [231, 34] width 51 height 19
select select "**********"
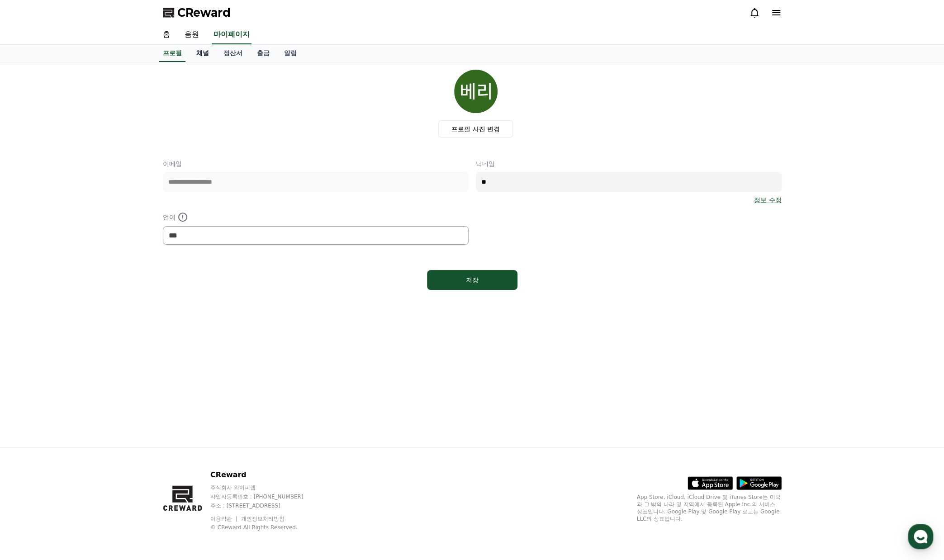
click at [202, 52] on link "채널" at bounding box center [202, 53] width 27 height 17
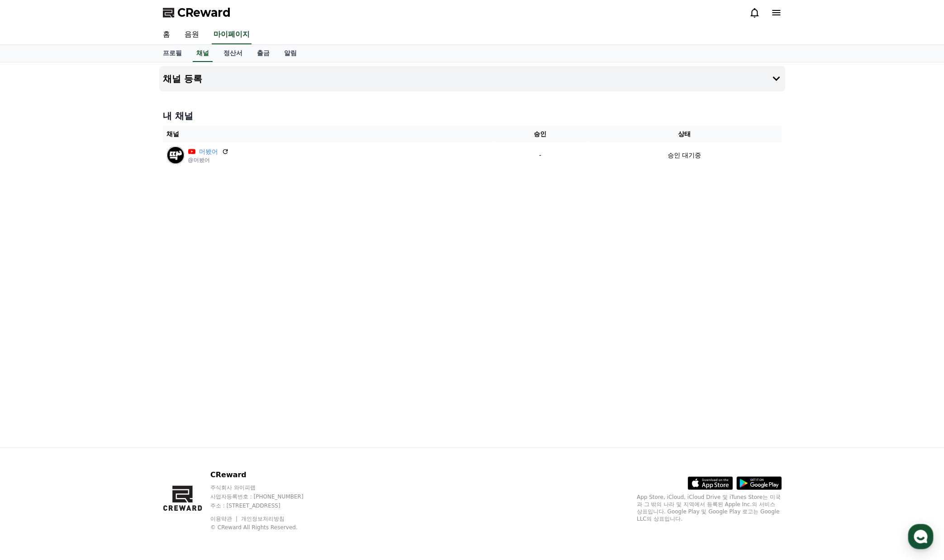
drag, startPoint x: 607, startPoint y: 348, endPoint x: 397, endPoint y: 11, distance: 397.0
click at [608, 344] on div "채널 등록 내 채널 채널 승인 상태 머봤어 @머봤어 - 승인 대기중" at bounding box center [472, 254] width 633 height 385
click at [210, 12] on span "CReward" at bounding box center [203, 12] width 53 height 14
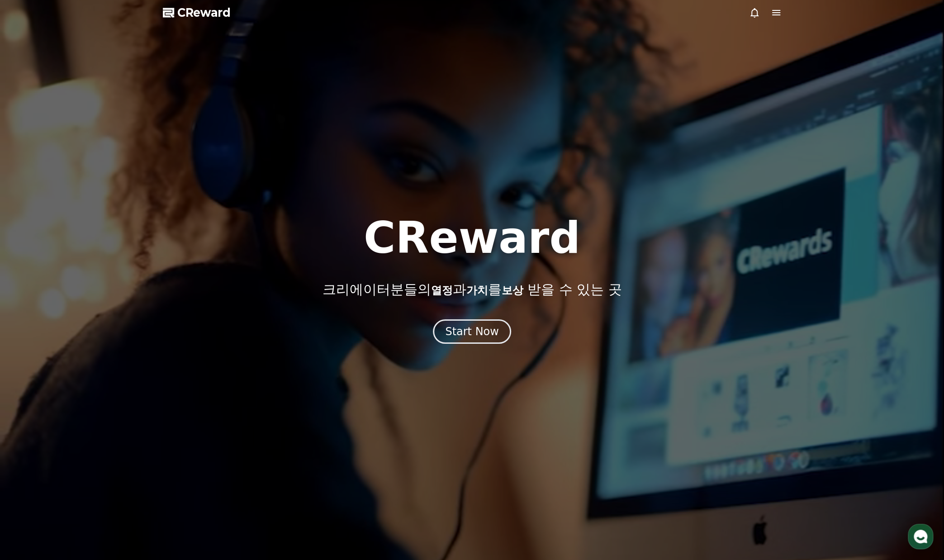
click at [924, 538] on use "button" at bounding box center [920, 536] width 14 height 14
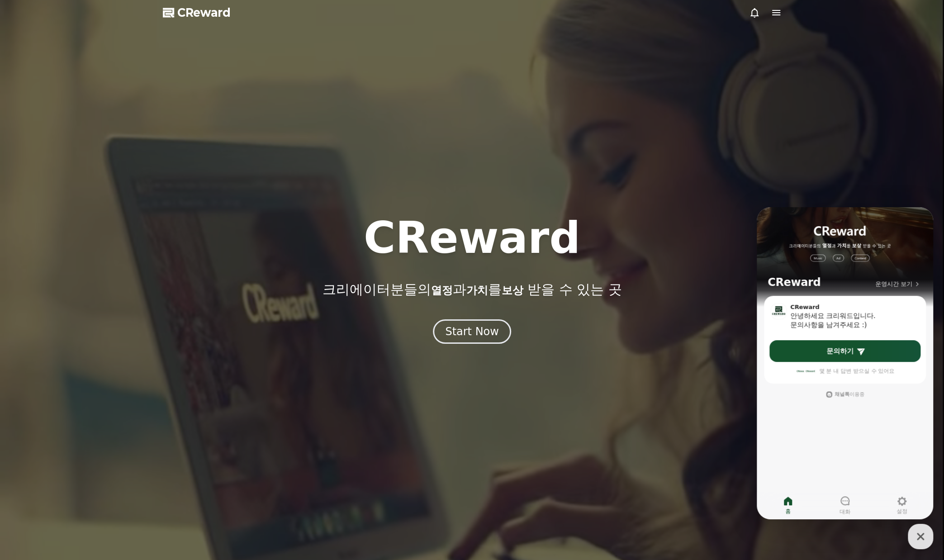
click at [608, 379] on div at bounding box center [472, 280] width 944 height 560
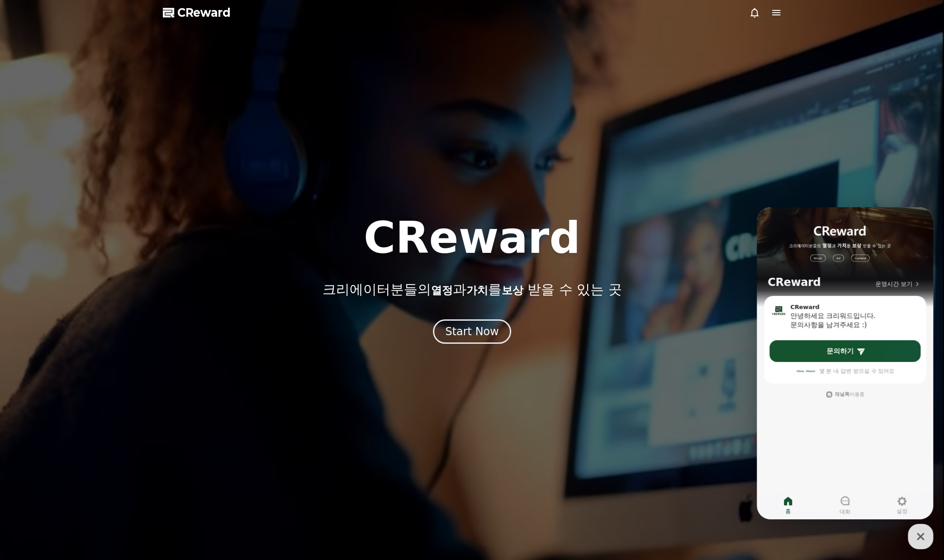
click at [914, 538] on icon "button" at bounding box center [920, 536] width 16 height 16
